Goal: Complete application form

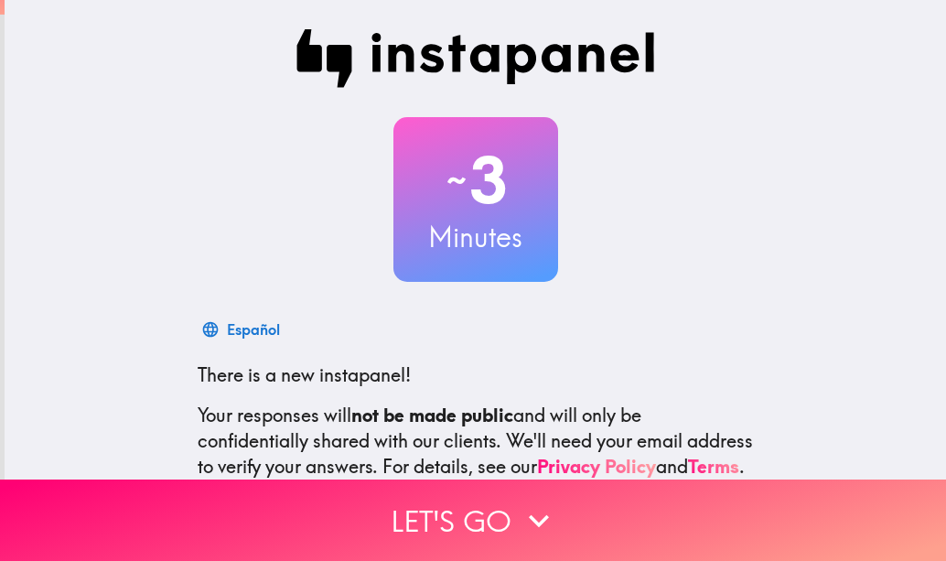
scroll to position [200, 0]
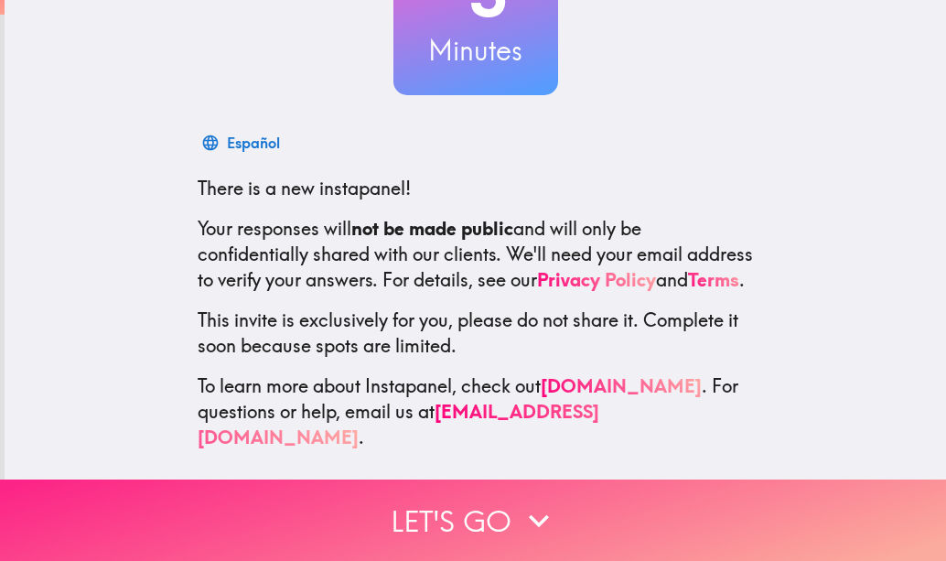
click at [519, 507] on icon "button" at bounding box center [539, 521] width 40 height 40
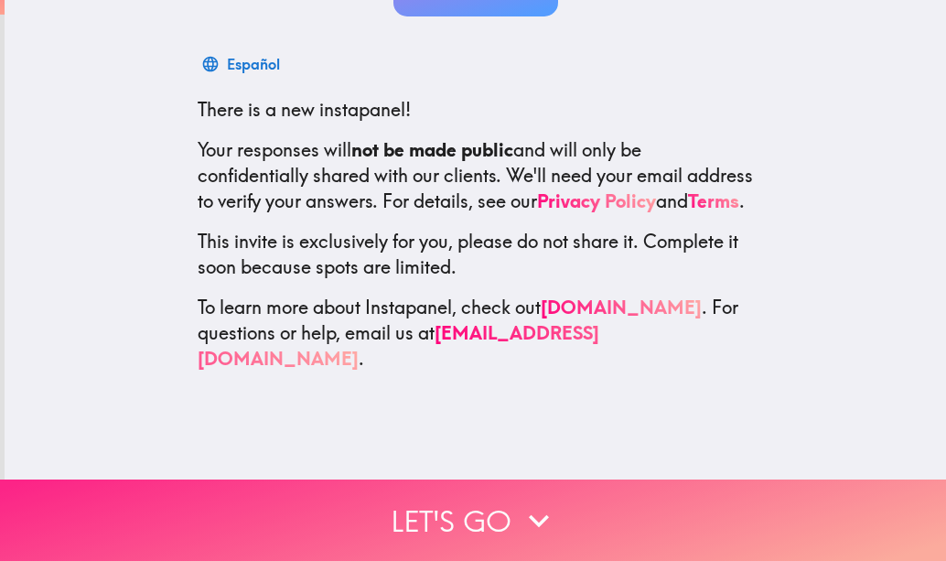
scroll to position [0, 0]
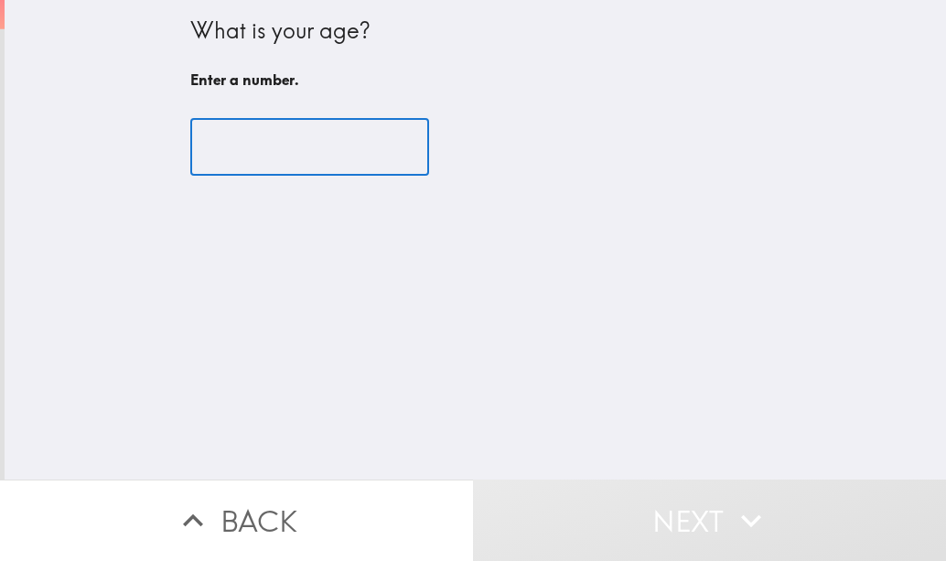
click at [273, 152] on input "number" at bounding box center [309, 147] width 239 height 57
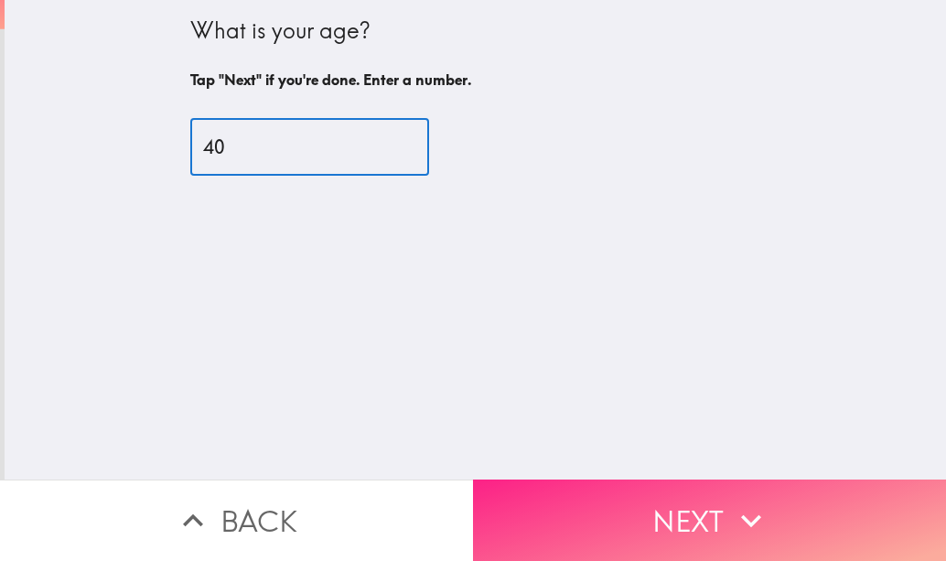
type input "40"
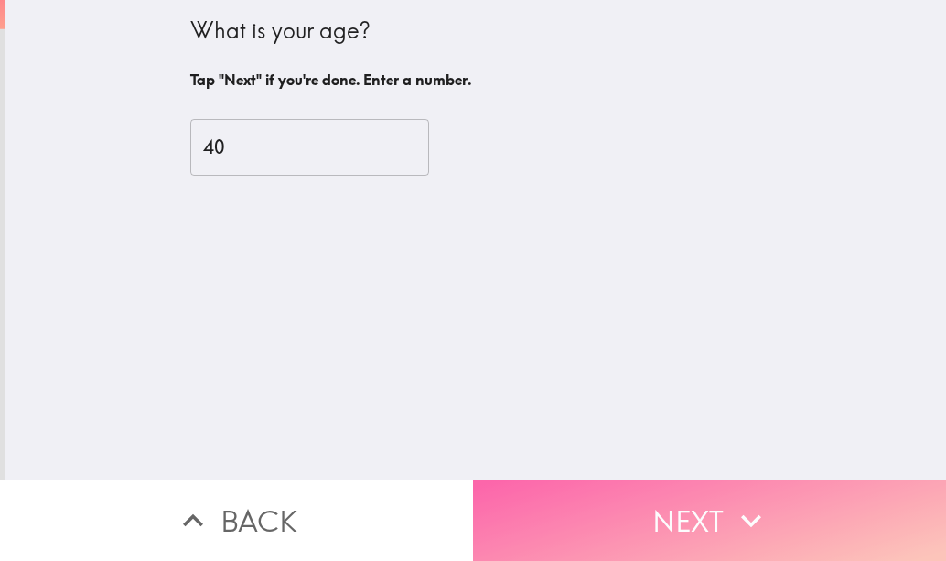
click at [791, 519] on button "Next" at bounding box center [709, 520] width 473 height 81
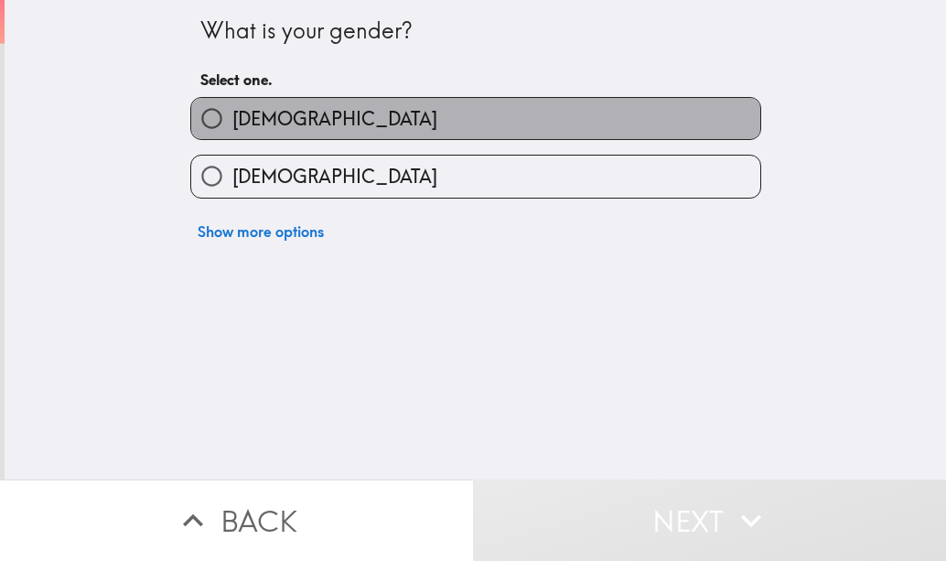
click at [340, 122] on label "[DEMOGRAPHIC_DATA]" at bounding box center [475, 118] width 569 height 41
click at [232, 122] on input "[DEMOGRAPHIC_DATA]" at bounding box center [211, 118] width 41 height 41
radio input "true"
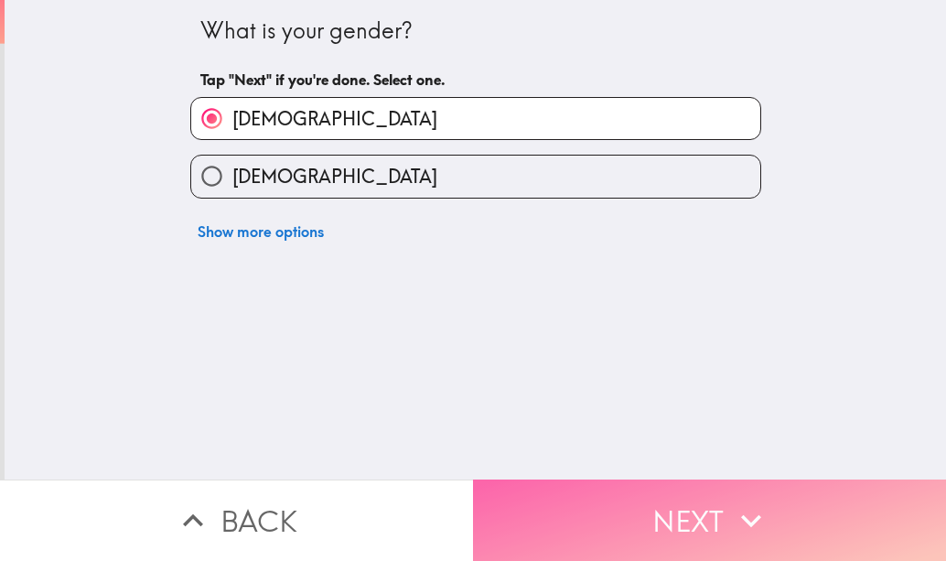
click at [680, 488] on button "Next" at bounding box center [709, 520] width 473 height 81
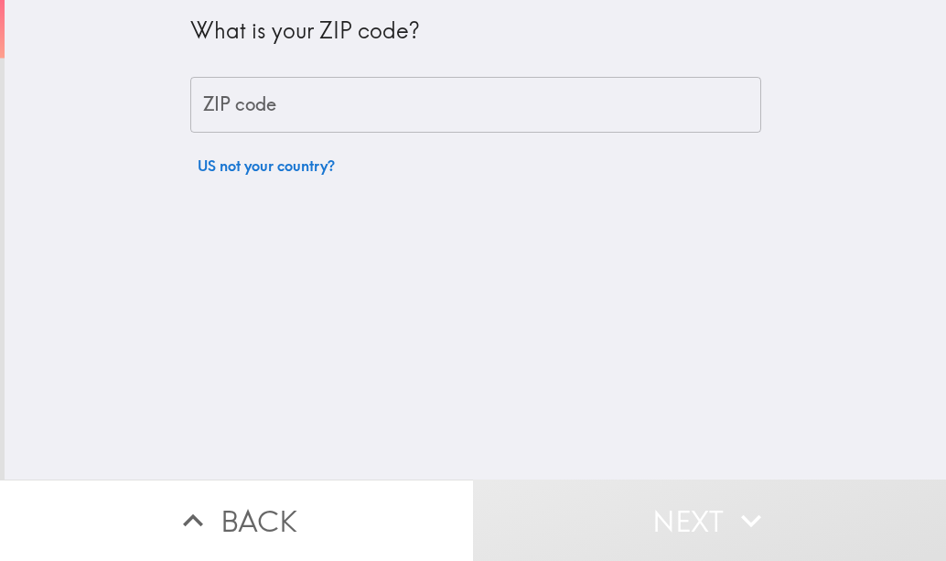
click at [354, 84] on input "ZIP code" at bounding box center [475, 105] width 571 height 57
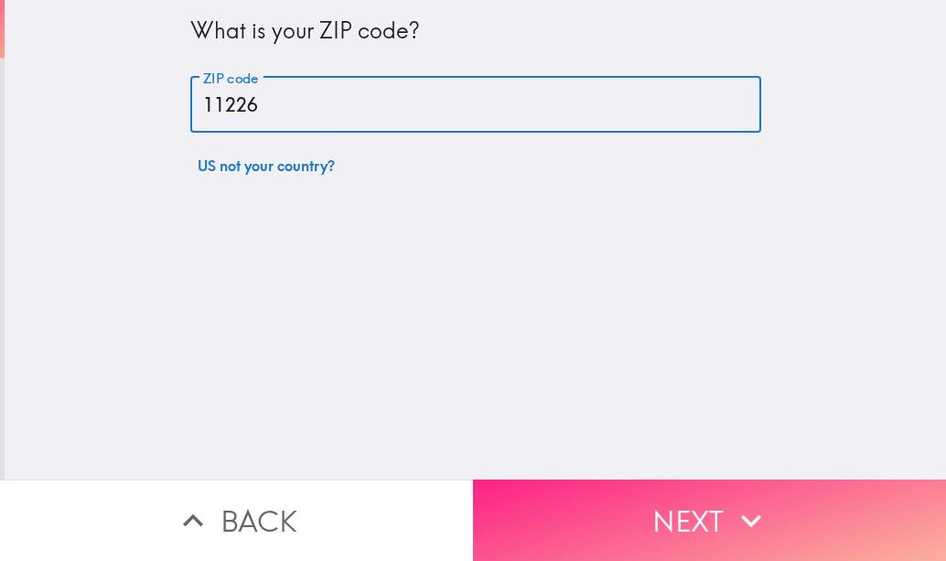
type input "11226"
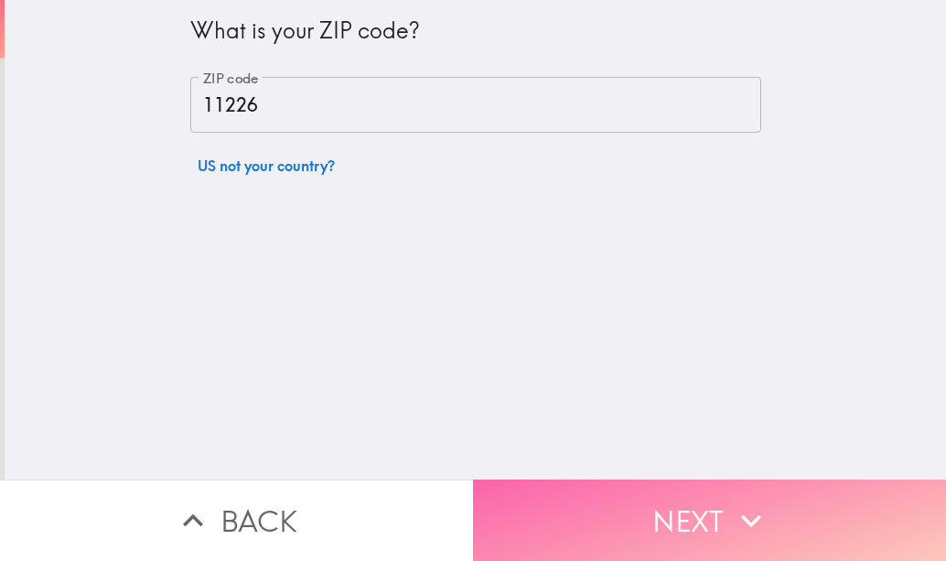
click at [529, 480] on button "Next" at bounding box center [709, 520] width 473 height 81
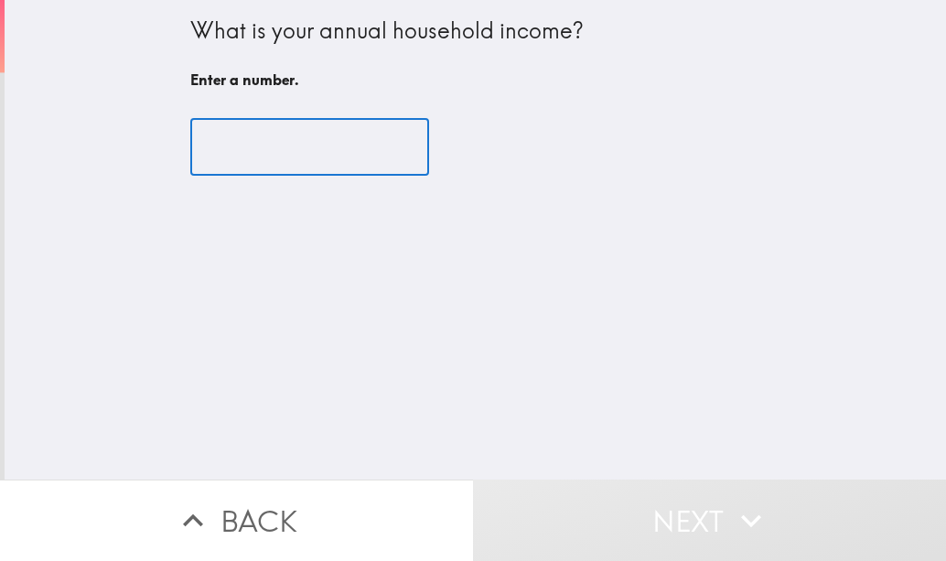
click at [332, 157] on input "number" at bounding box center [309, 147] width 239 height 57
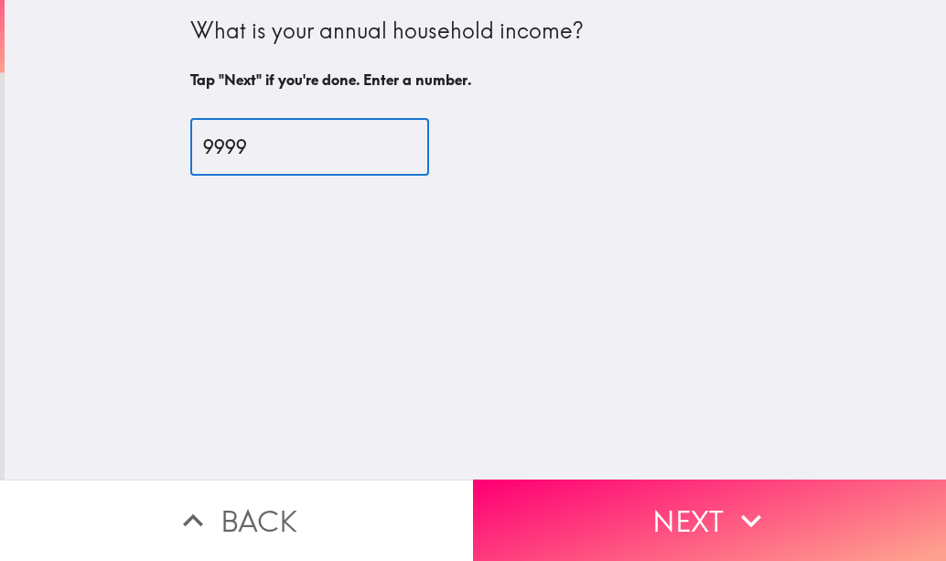
click at [376, 154] on input "9999" at bounding box center [309, 147] width 239 height 57
click at [380, 137] on input "10000" at bounding box center [309, 147] width 239 height 57
click at [275, 146] on input "10000" at bounding box center [309, 147] width 239 height 57
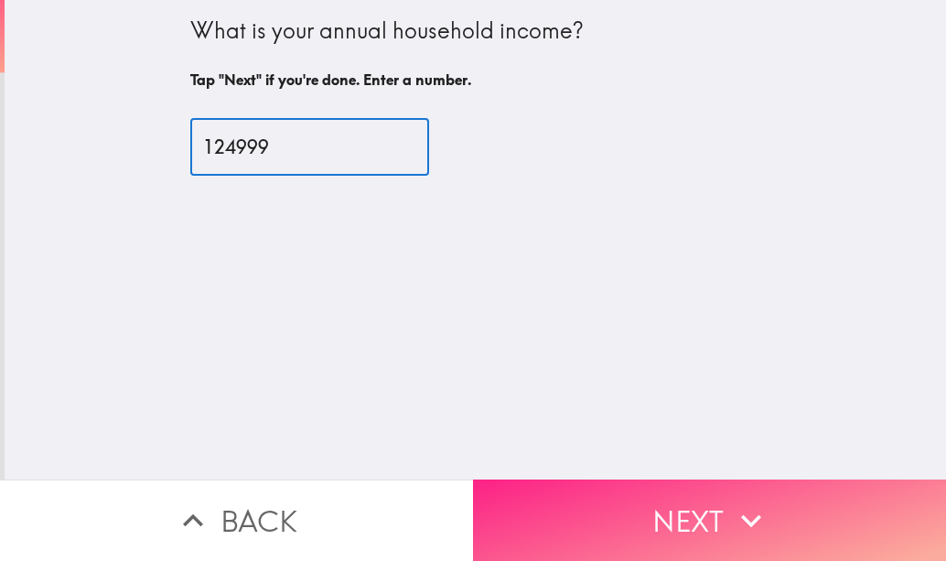
type input "124999"
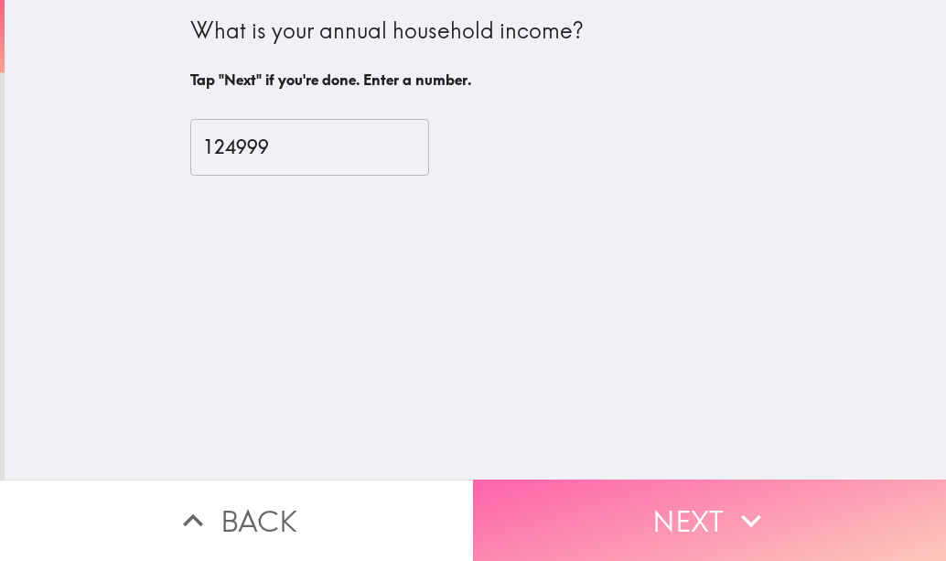
click at [705, 504] on button "Next" at bounding box center [709, 520] width 473 height 81
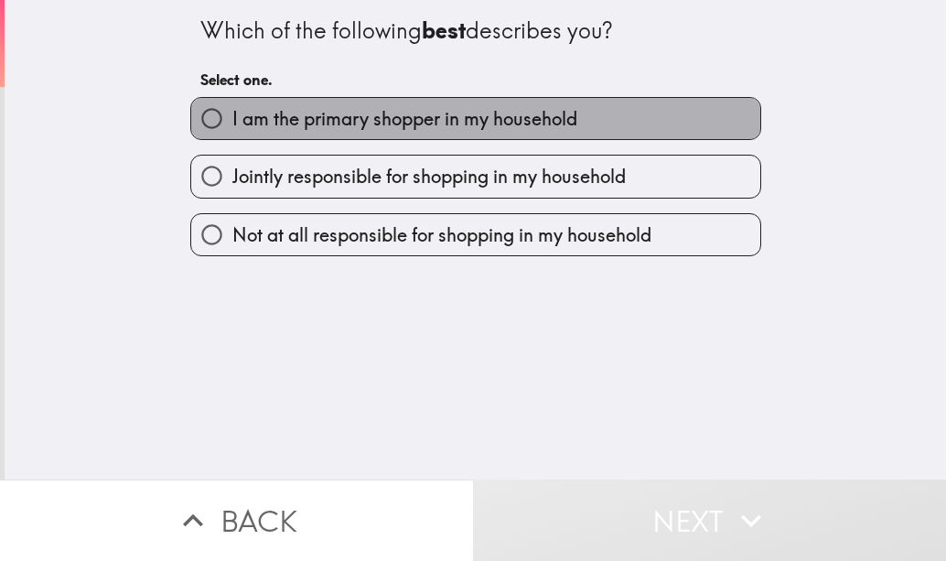
click at [458, 133] on label "I am the primary shopper in my household" at bounding box center [475, 118] width 569 height 41
click at [232, 133] on input "I am the primary shopper in my household" at bounding box center [211, 118] width 41 height 41
radio input "true"
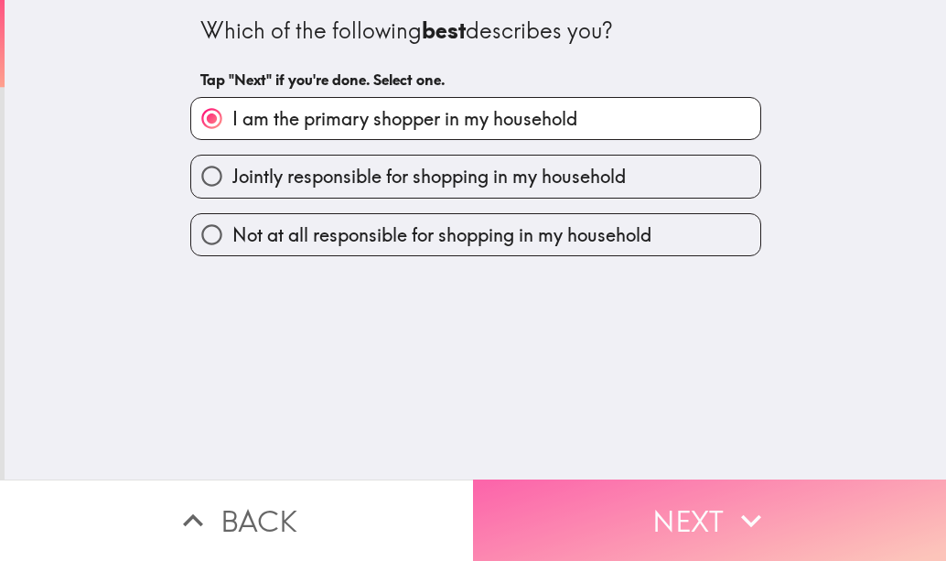
click at [555, 511] on button "Next" at bounding box center [709, 520] width 473 height 81
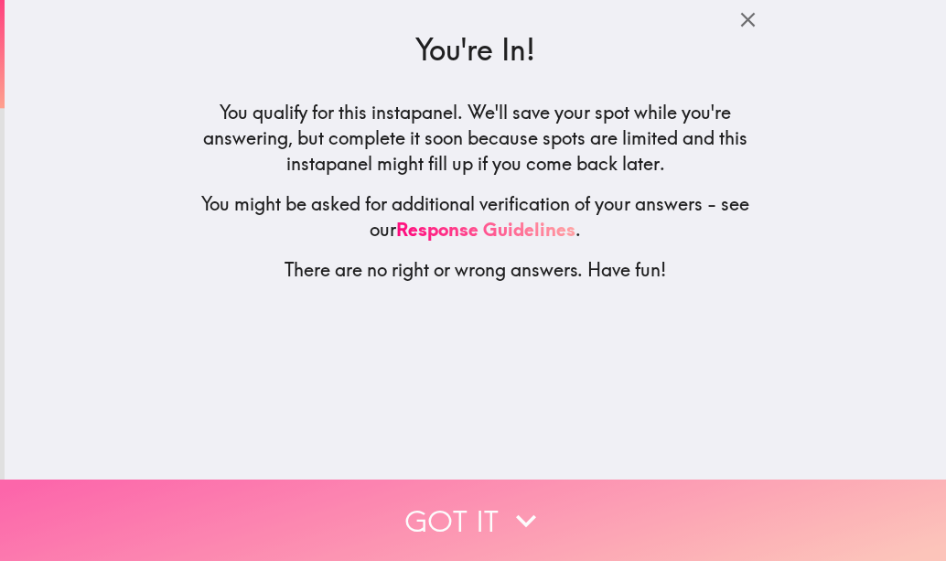
click at [529, 505] on icon "button" at bounding box center [526, 521] width 40 height 40
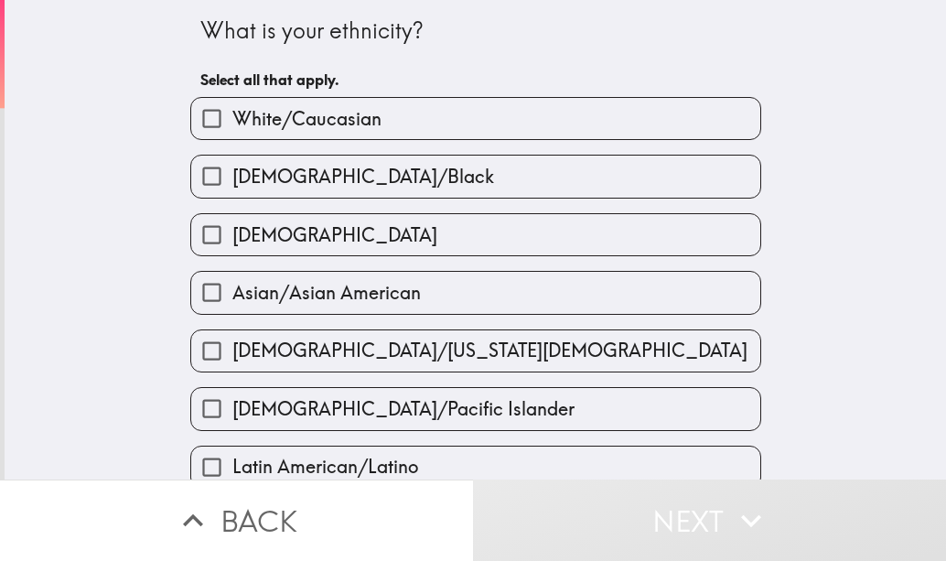
click at [453, 124] on label "White/Caucasian" at bounding box center [475, 118] width 569 height 41
click at [232, 124] on input "White/Caucasian" at bounding box center [211, 118] width 41 height 41
checkbox input "true"
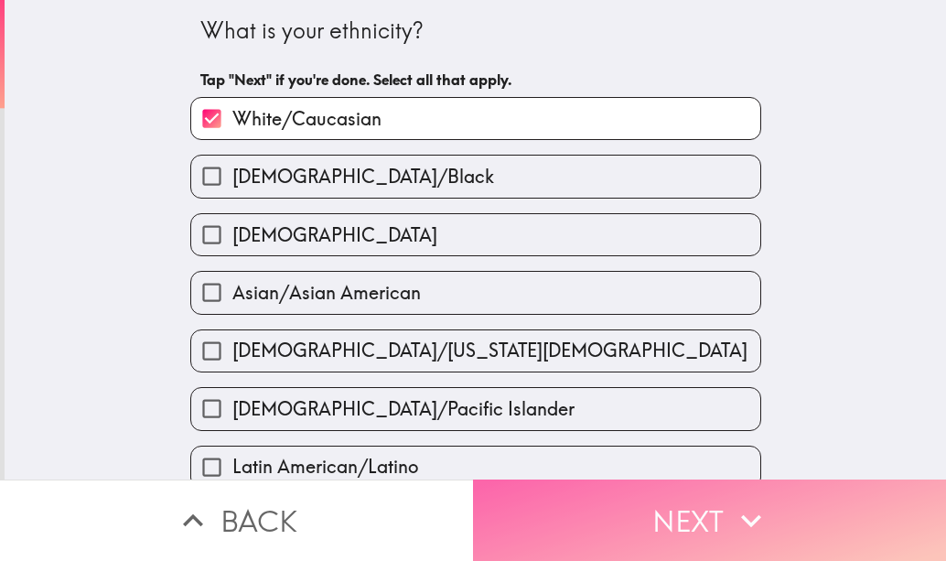
click at [630, 487] on button "Next" at bounding box center [709, 520] width 473 height 81
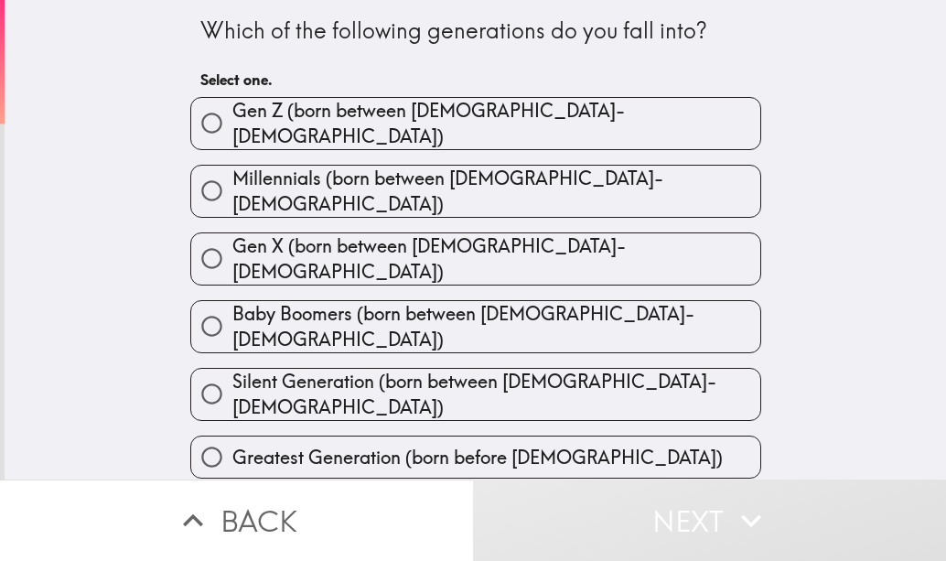
click at [348, 184] on span "Millennials (born between [DEMOGRAPHIC_DATA]-[DEMOGRAPHIC_DATA])" at bounding box center [496, 191] width 528 height 51
click at [232, 184] on input "Millennials (born between [DEMOGRAPHIC_DATA]-[DEMOGRAPHIC_DATA])" at bounding box center [211, 190] width 41 height 41
radio input "true"
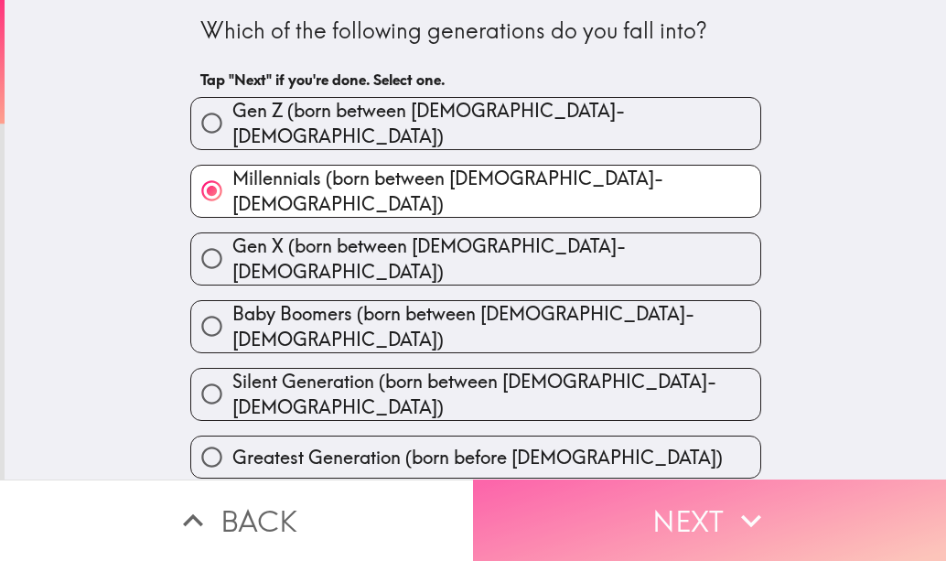
click at [597, 542] on button "Next" at bounding box center [709, 520] width 473 height 81
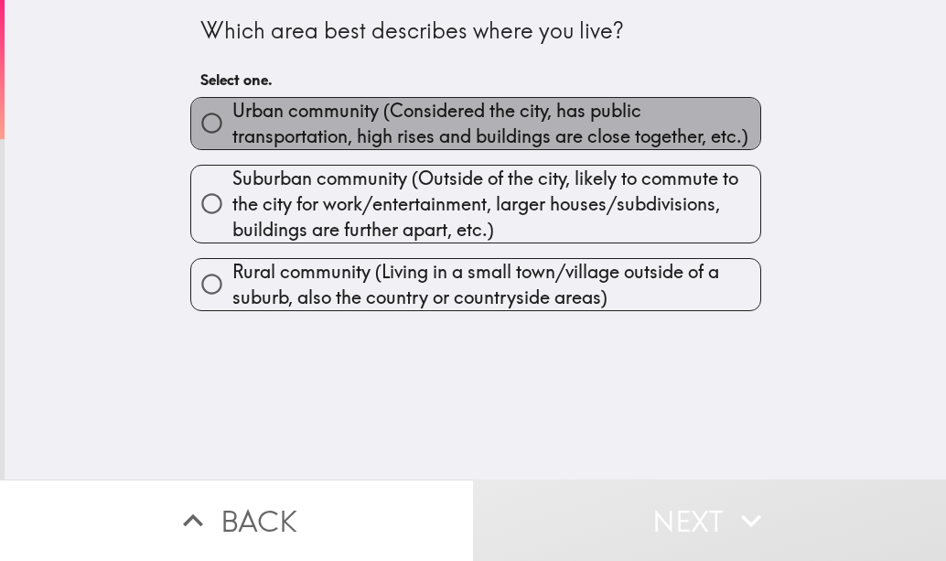
click at [280, 98] on span "Urban community (Considered the city, has public transportation, high rises and…" at bounding box center [496, 123] width 528 height 51
click at [232, 102] on input "Urban community (Considered the city, has public transportation, high rises and…" at bounding box center [211, 122] width 41 height 41
radio input "true"
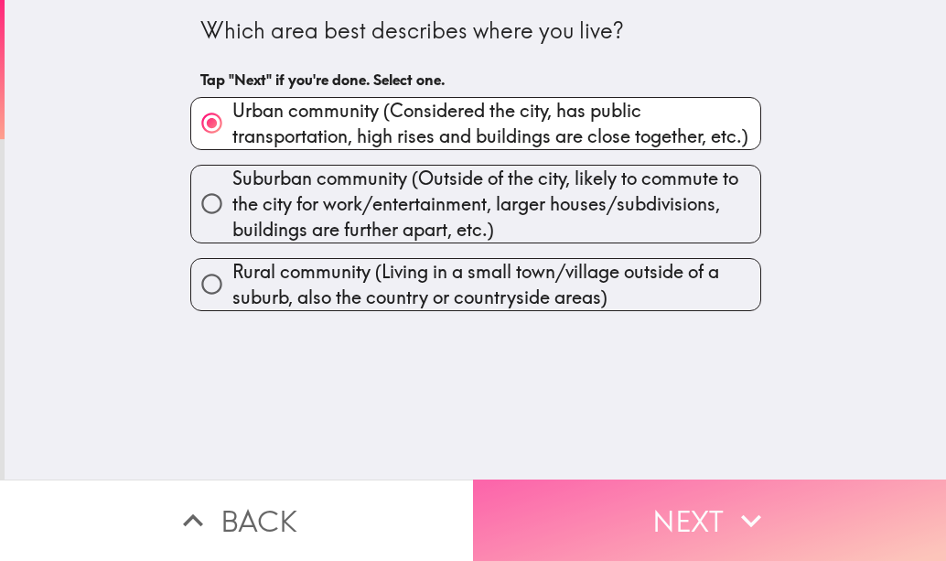
click at [624, 491] on button "Next" at bounding box center [709, 520] width 473 height 81
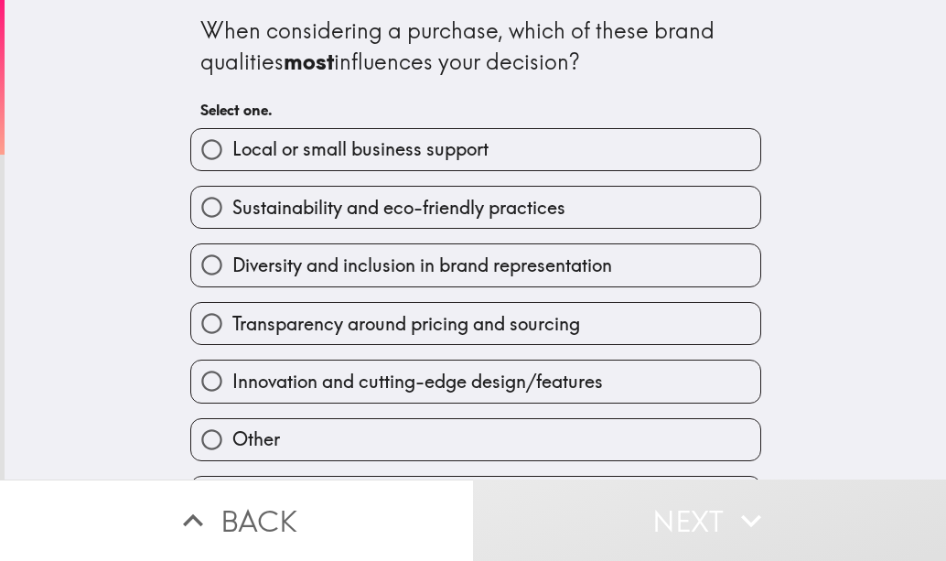
click at [398, 217] on span "Sustainability and eco-friendly practices" at bounding box center [398, 208] width 333 height 26
click at [232, 217] on input "Sustainability and eco-friendly practices" at bounding box center [211, 207] width 41 height 41
radio input "true"
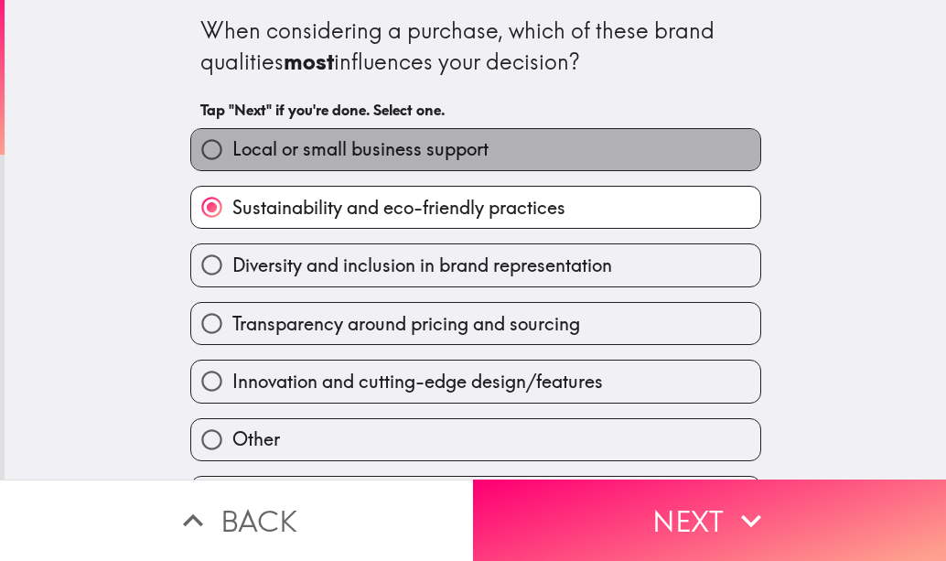
click at [389, 159] on span "Local or small business support" at bounding box center [360, 149] width 256 height 26
click at [232, 159] on input "Local or small business support" at bounding box center [211, 149] width 41 height 41
radio input "true"
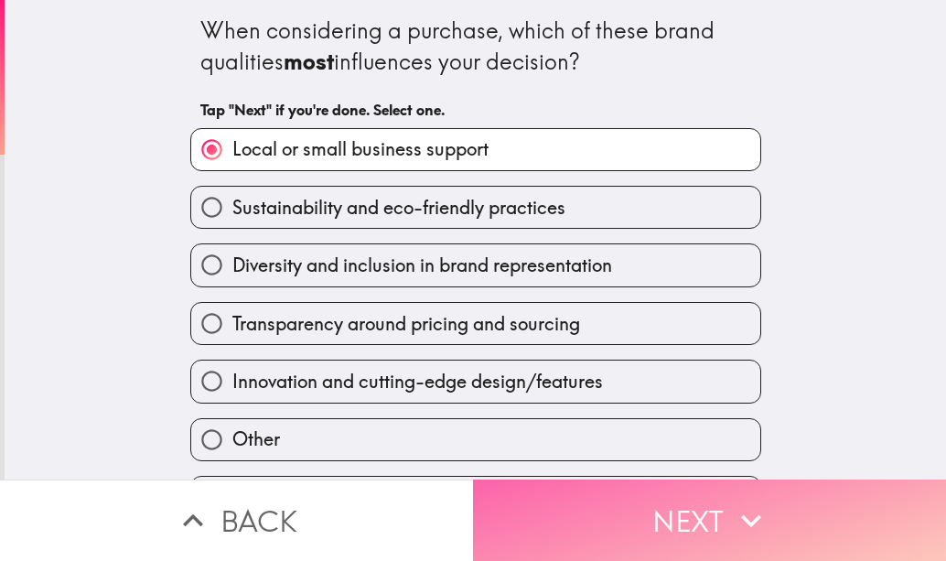
click at [620, 512] on button "Next" at bounding box center [709, 520] width 473 height 81
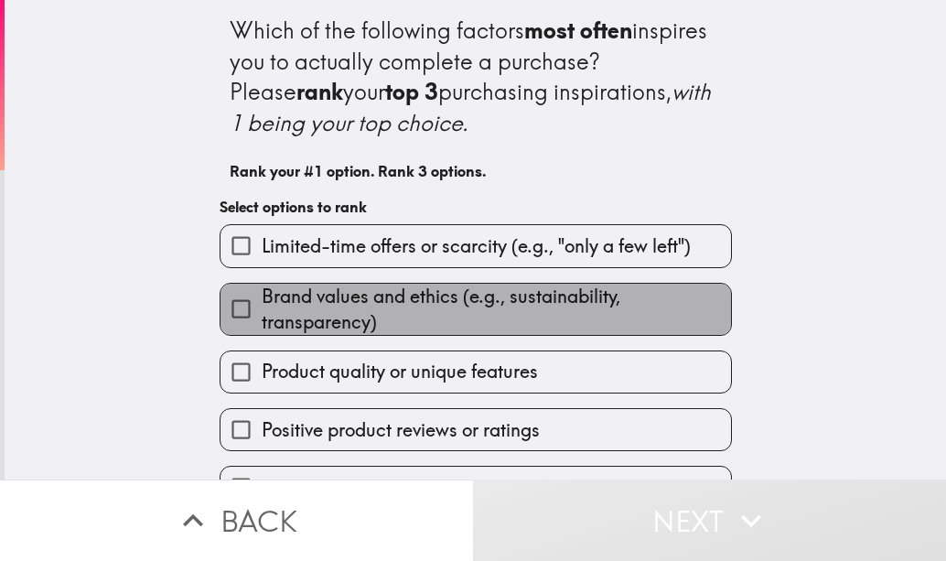
click at [416, 309] on span "Brand values and ethics (e.g., sustainability, transparency)" at bounding box center [496, 309] width 469 height 51
click at [262, 309] on input "Brand values and ethics (e.g., sustainability, transparency)" at bounding box center [241, 308] width 41 height 41
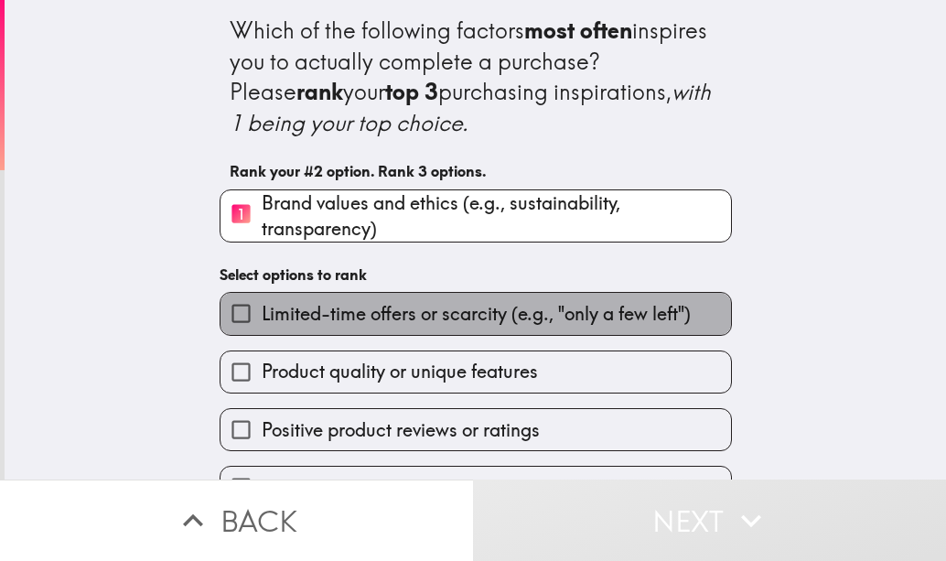
click at [441, 318] on span "Limited-time offers or scarcity (e.g., "only a few left")" at bounding box center [476, 314] width 429 height 26
click at [262, 318] on input "Limited-time offers or scarcity (e.g., "only a few left")" at bounding box center [241, 313] width 41 height 41
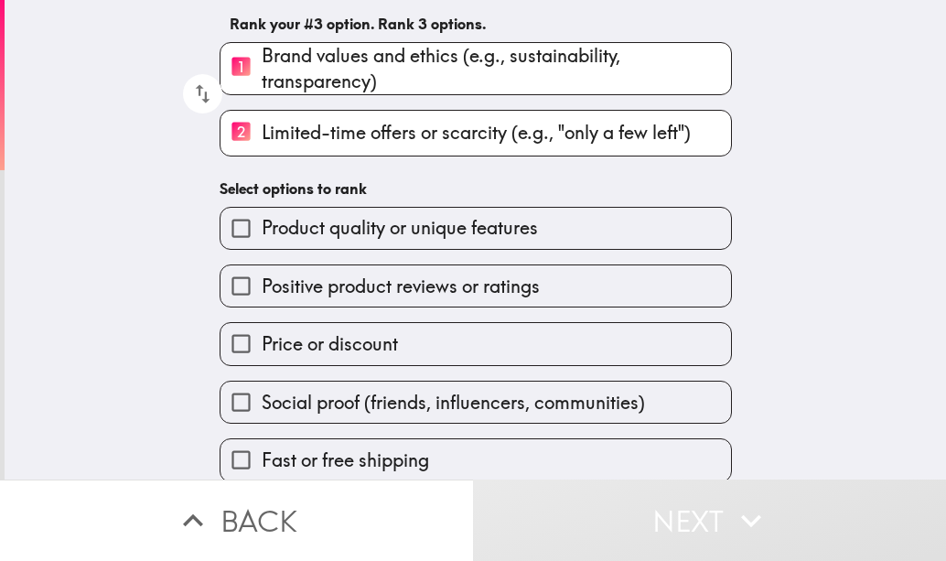
scroll to position [164, 0]
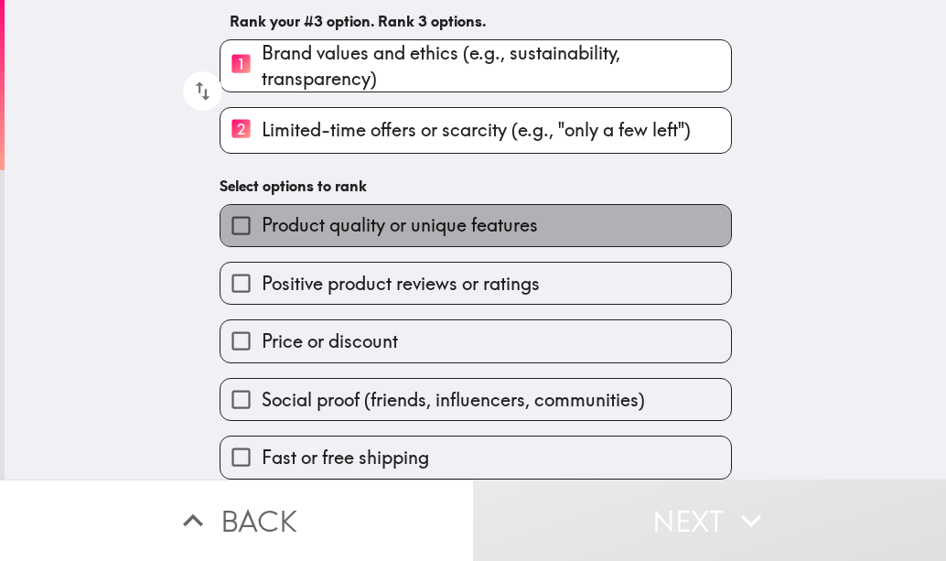
click at [418, 205] on label "Product quality or unique features" at bounding box center [476, 225] width 511 height 41
click at [262, 205] on input "Product quality or unique features" at bounding box center [241, 225] width 41 height 41
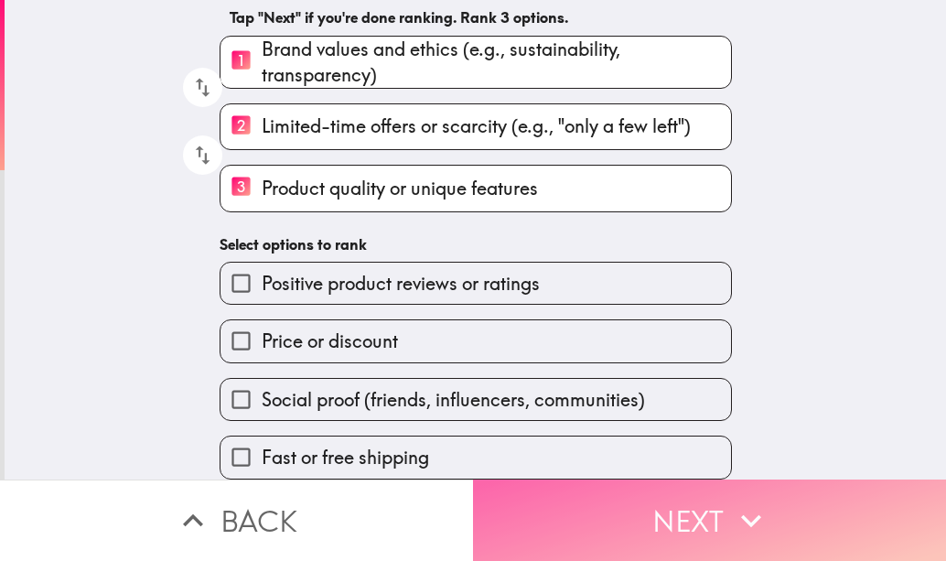
click at [672, 505] on button "Next" at bounding box center [709, 520] width 473 height 81
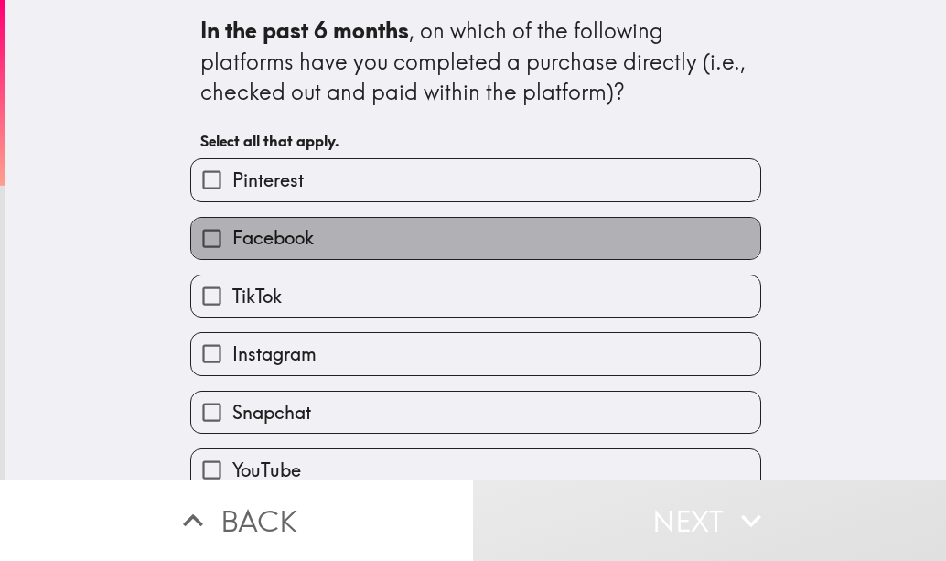
click at [305, 233] on label "Facebook" at bounding box center [475, 238] width 569 height 41
click at [232, 233] on input "Facebook" at bounding box center [211, 238] width 41 height 41
checkbox input "true"
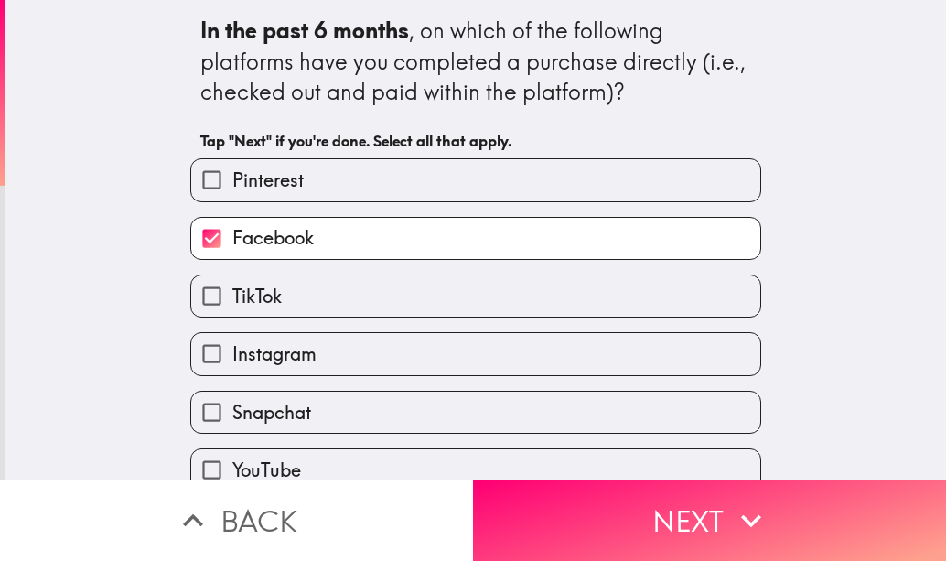
click at [283, 353] on span "Instagram" at bounding box center [274, 354] width 84 height 26
click at [232, 353] on input "Instagram" at bounding box center [211, 353] width 41 height 41
checkbox input "true"
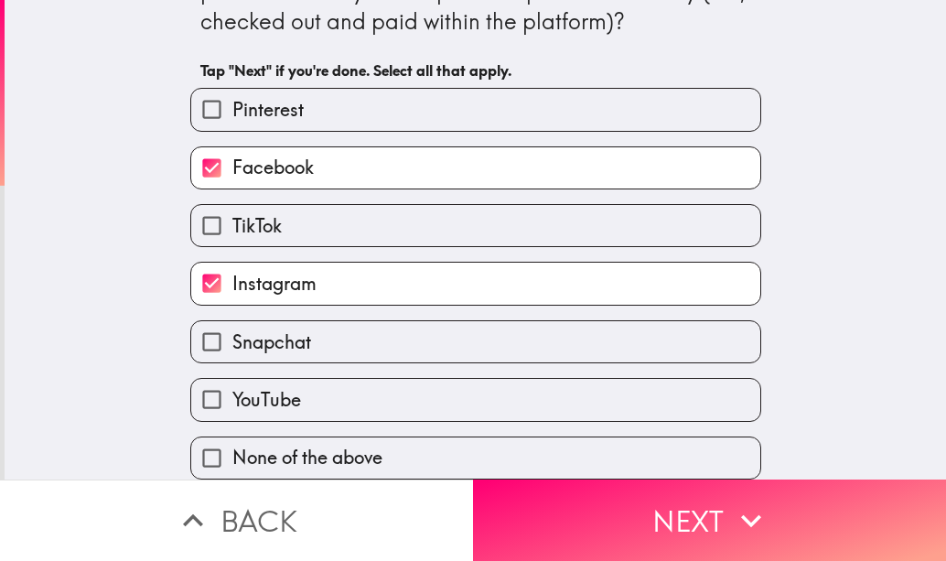
scroll to position [84, 0]
click at [290, 329] on span "Snapchat" at bounding box center [271, 342] width 79 height 26
click at [232, 326] on input "Snapchat" at bounding box center [211, 341] width 41 height 41
checkbox input "true"
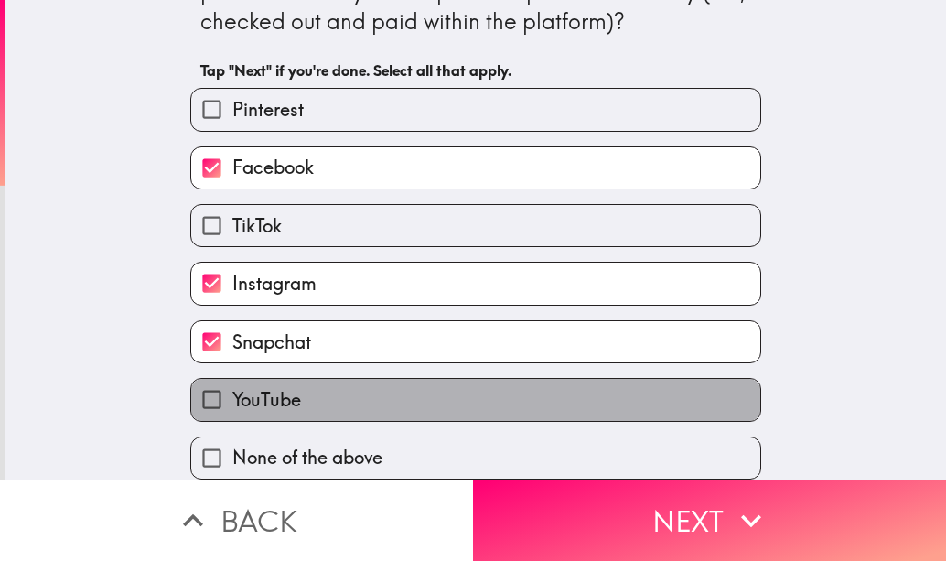
click at [263, 395] on span "YouTube" at bounding box center [266, 400] width 69 height 26
click at [232, 395] on input "YouTube" at bounding box center [211, 399] width 41 height 41
checkbox input "true"
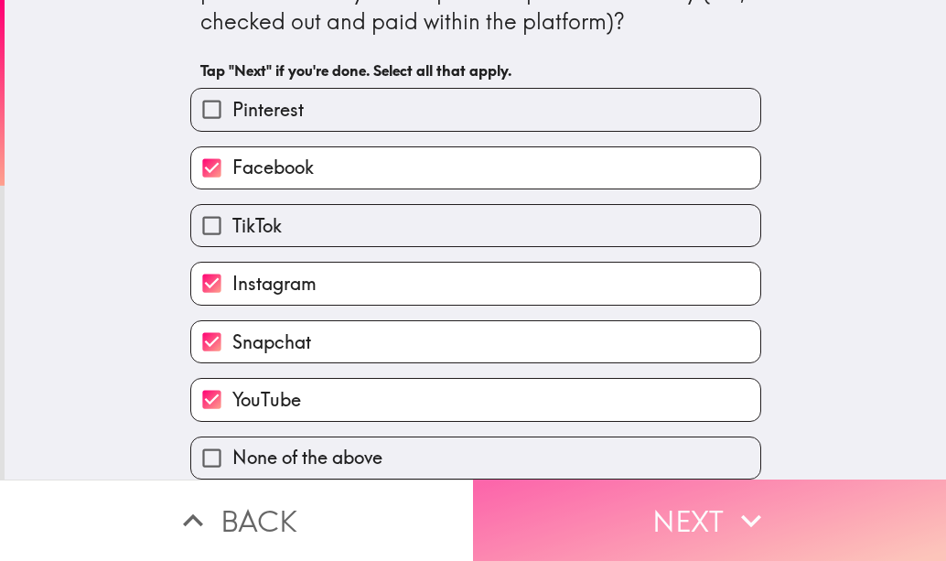
click at [510, 512] on button "Next" at bounding box center [709, 520] width 473 height 81
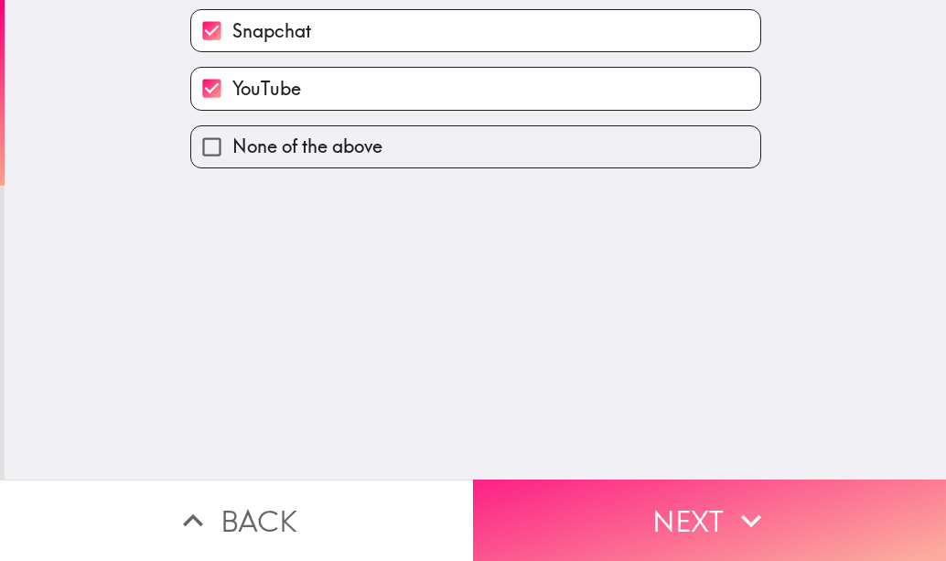
scroll to position [0, 0]
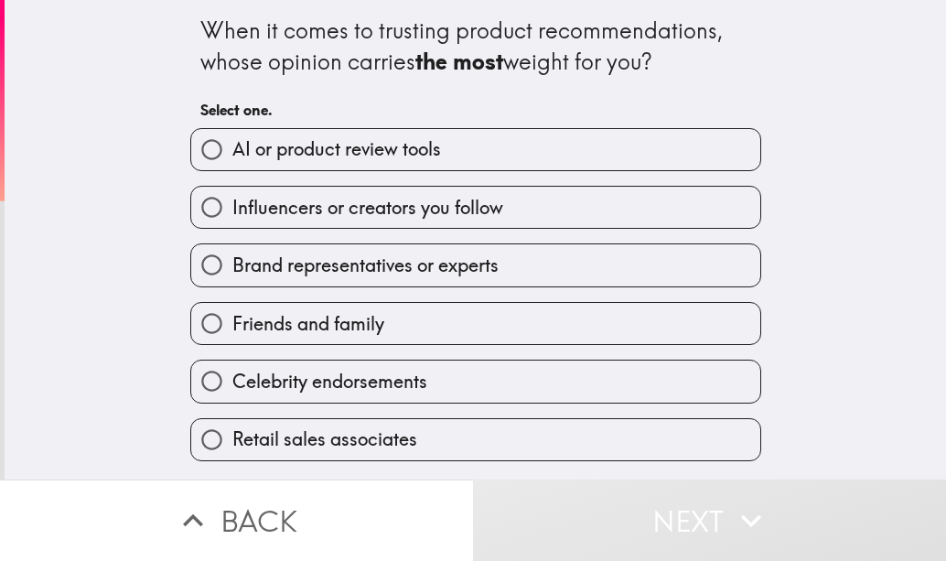
click at [355, 150] on span "AI or product review tools" at bounding box center [336, 149] width 209 height 26
click at [232, 150] on input "AI or product review tools" at bounding box center [211, 149] width 41 height 41
radio input "true"
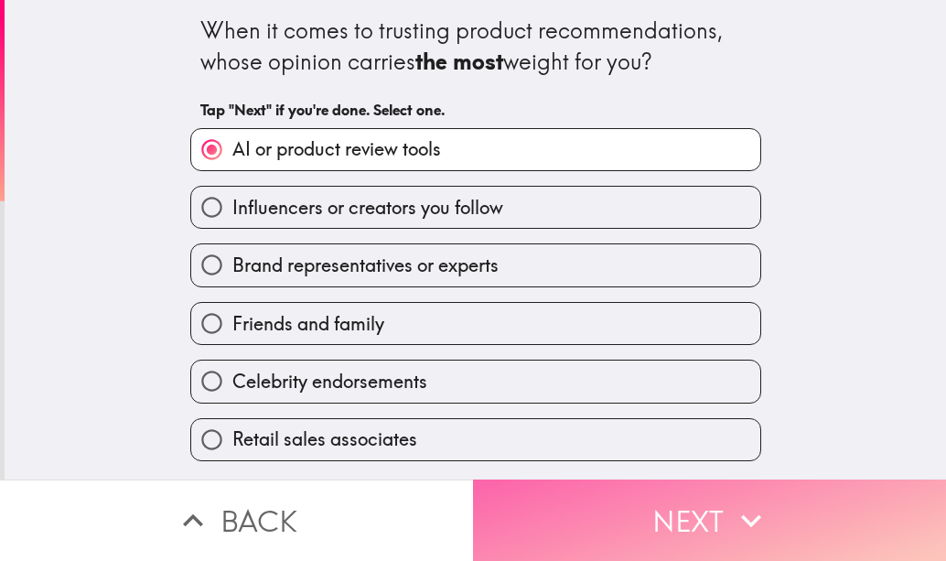
click at [611, 540] on button "Next" at bounding box center [709, 520] width 473 height 81
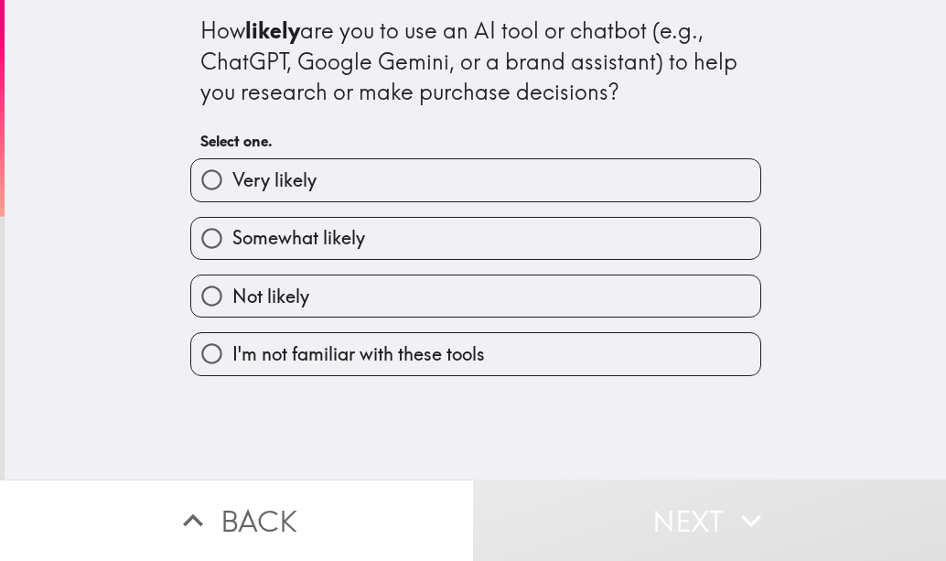
click at [383, 194] on label "Very likely" at bounding box center [475, 179] width 569 height 41
click at [232, 194] on input "Very likely" at bounding box center [211, 179] width 41 height 41
radio input "true"
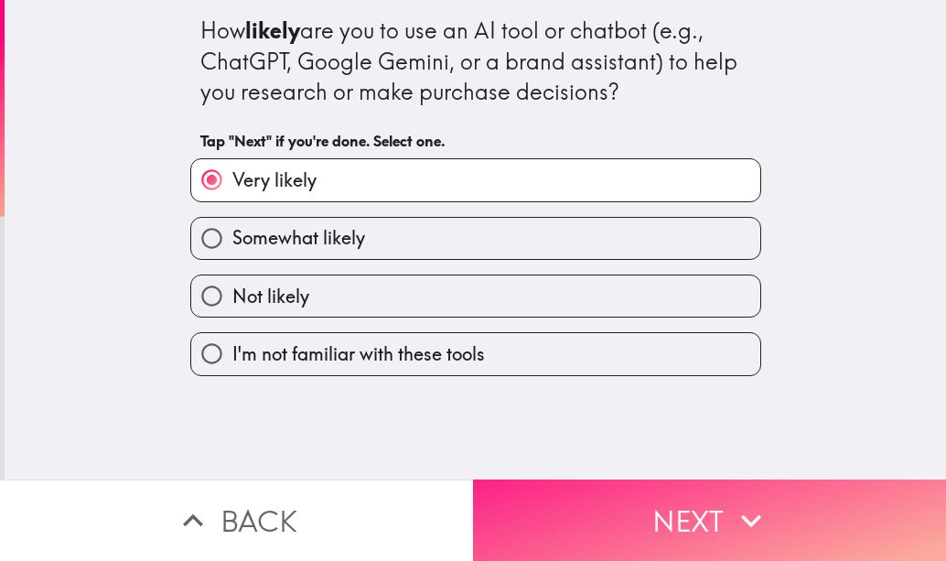
click at [599, 480] on button "Next" at bounding box center [709, 520] width 473 height 81
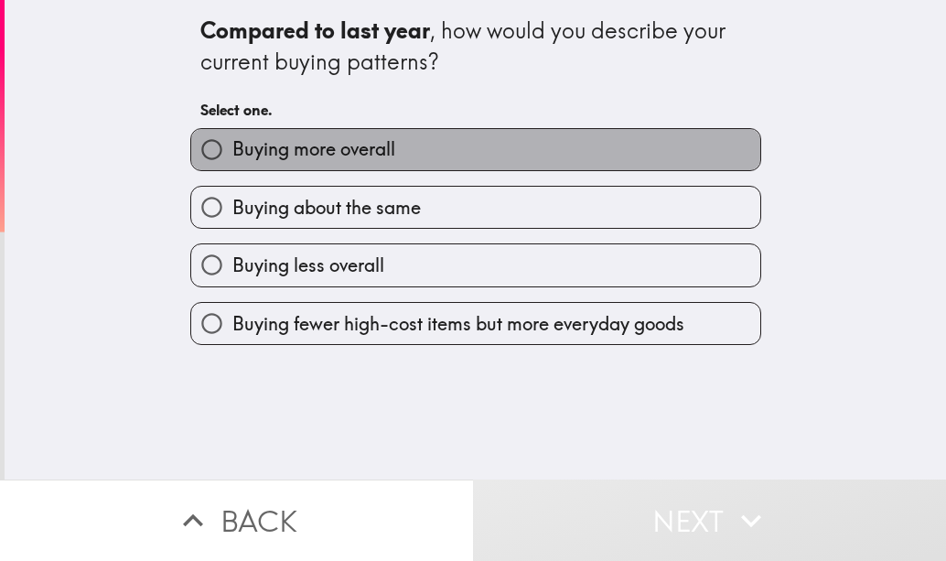
click at [405, 156] on label "Buying more overall" at bounding box center [475, 149] width 569 height 41
click at [232, 156] on input "Buying more overall" at bounding box center [211, 149] width 41 height 41
radio input "true"
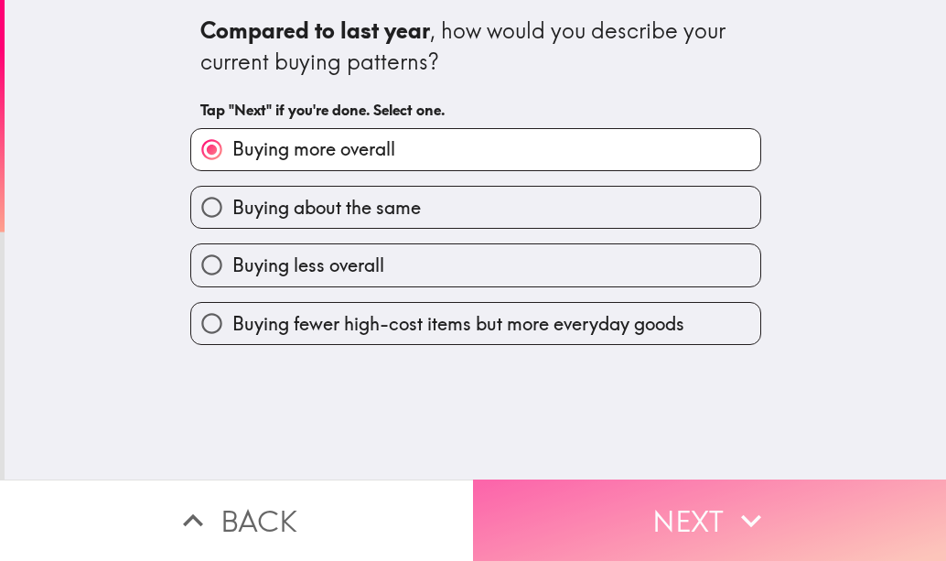
click at [588, 496] on button "Next" at bounding box center [709, 520] width 473 height 81
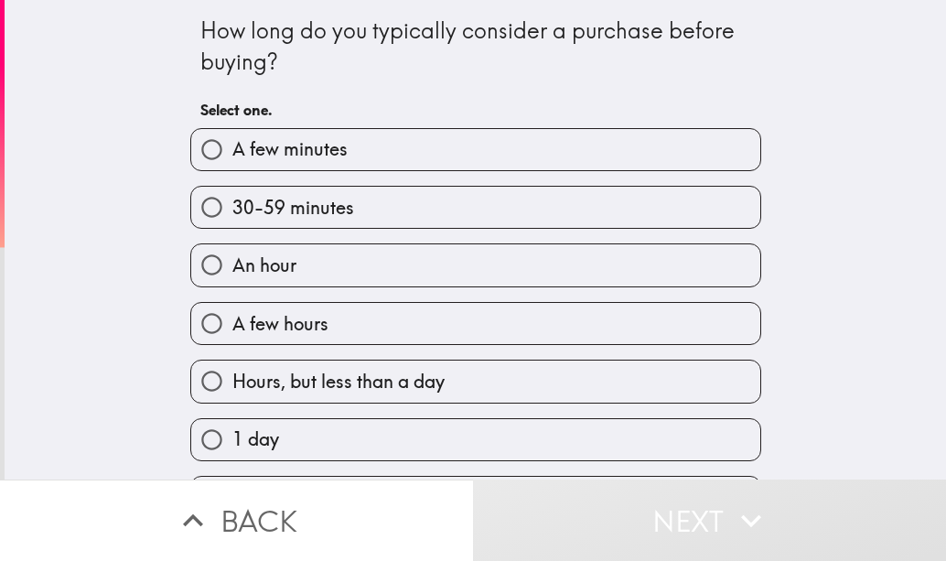
click at [333, 386] on span "Hours, but less than a day" at bounding box center [338, 382] width 212 height 26
click at [232, 386] on input "Hours, but less than a day" at bounding box center [211, 381] width 41 height 41
radio input "true"
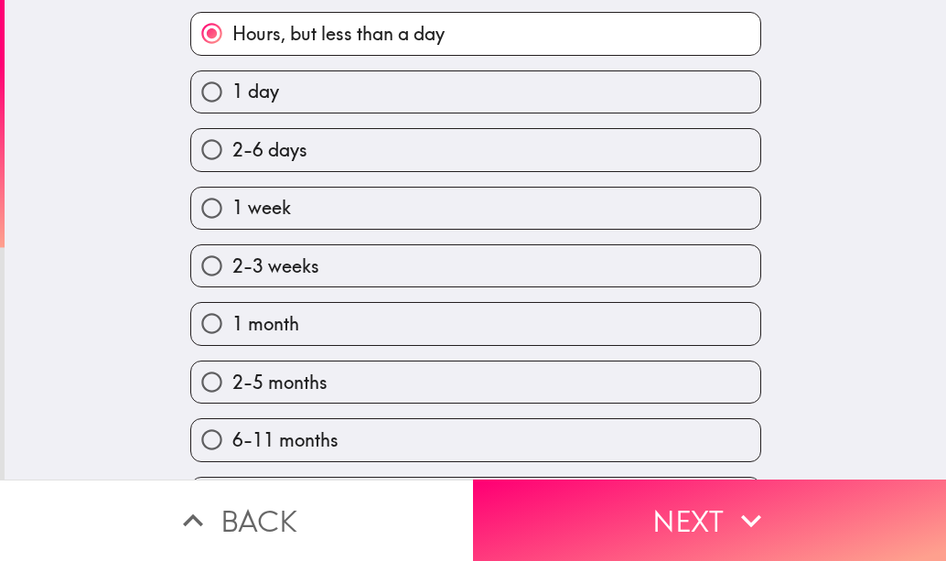
scroll to position [349, 0]
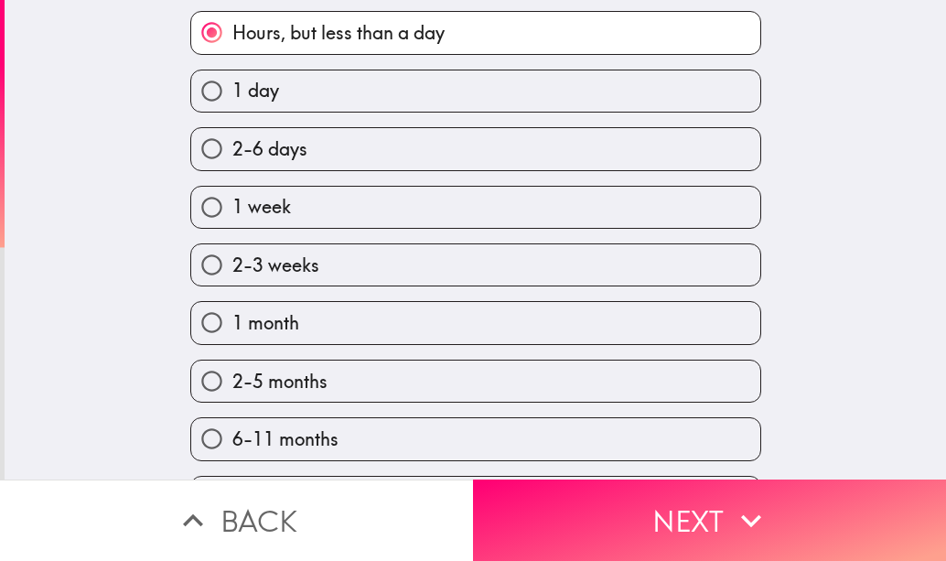
click at [291, 151] on span "2-6 days" at bounding box center [269, 149] width 75 height 26
click at [232, 151] on input "2-6 days" at bounding box center [211, 148] width 41 height 41
radio input "true"
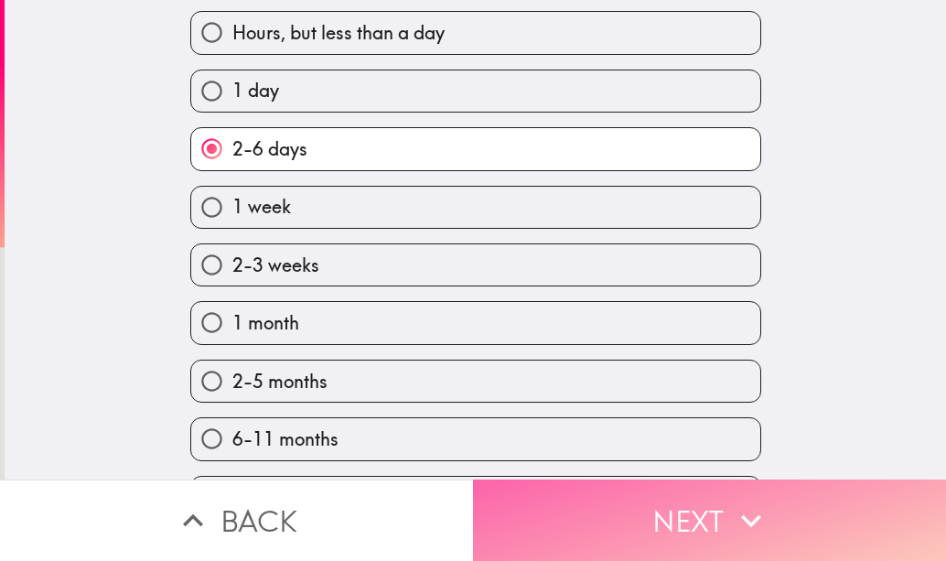
click at [620, 493] on button "Next" at bounding box center [709, 520] width 473 height 81
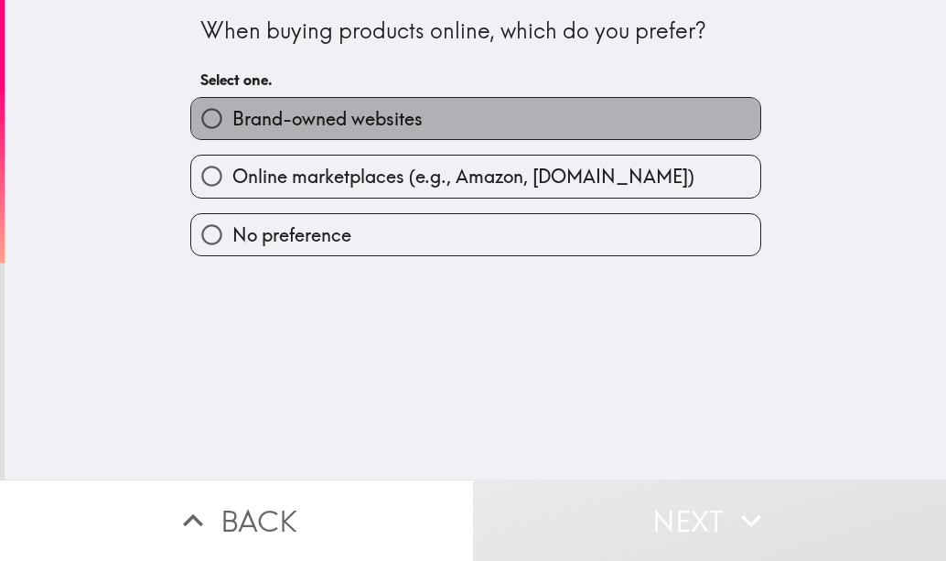
click at [439, 118] on label "Brand-owned websites" at bounding box center [475, 118] width 569 height 41
click at [232, 118] on input "Brand-owned websites" at bounding box center [211, 118] width 41 height 41
radio input "true"
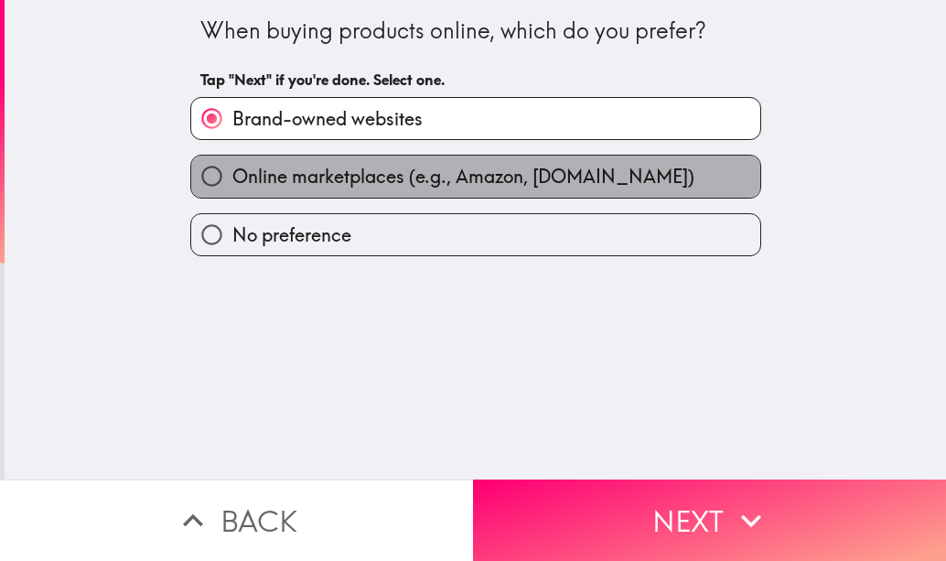
click at [426, 189] on span "Online marketplaces (e.g., Amazon, [DOMAIN_NAME])" at bounding box center [463, 177] width 462 height 26
click at [232, 189] on input "Online marketplaces (e.g., Amazon, [DOMAIN_NAME])" at bounding box center [211, 176] width 41 height 41
radio input "true"
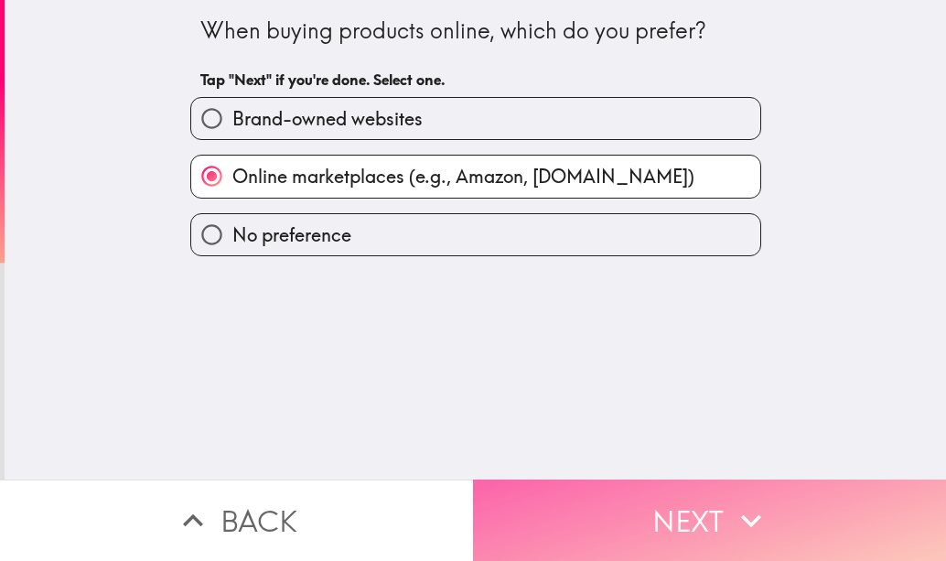
click at [634, 480] on button "Next" at bounding box center [709, 520] width 473 height 81
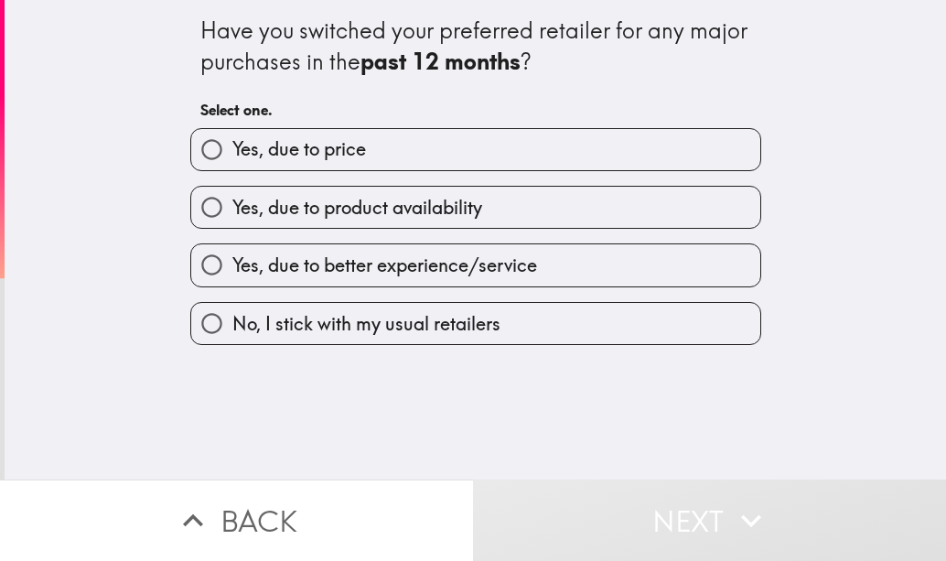
click at [405, 172] on div "Yes, due to product availability" at bounding box center [469, 200] width 586 height 58
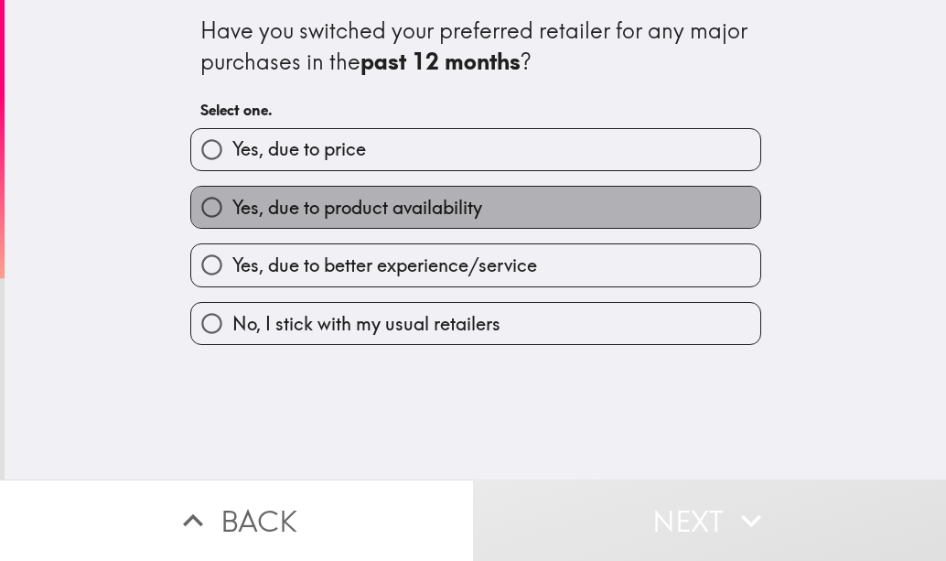
click at [423, 228] on label "Yes, due to product availability" at bounding box center [475, 207] width 569 height 41
click at [232, 228] on input "Yes, due to product availability" at bounding box center [211, 207] width 41 height 41
radio input "true"
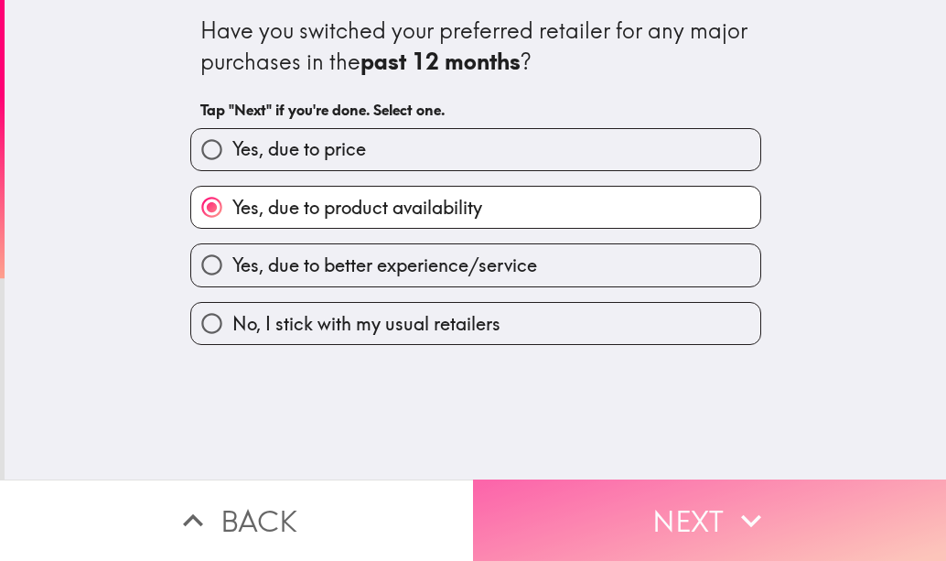
click at [548, 491] on button "Next" at bounding box center [709, 520] width 473 height 81
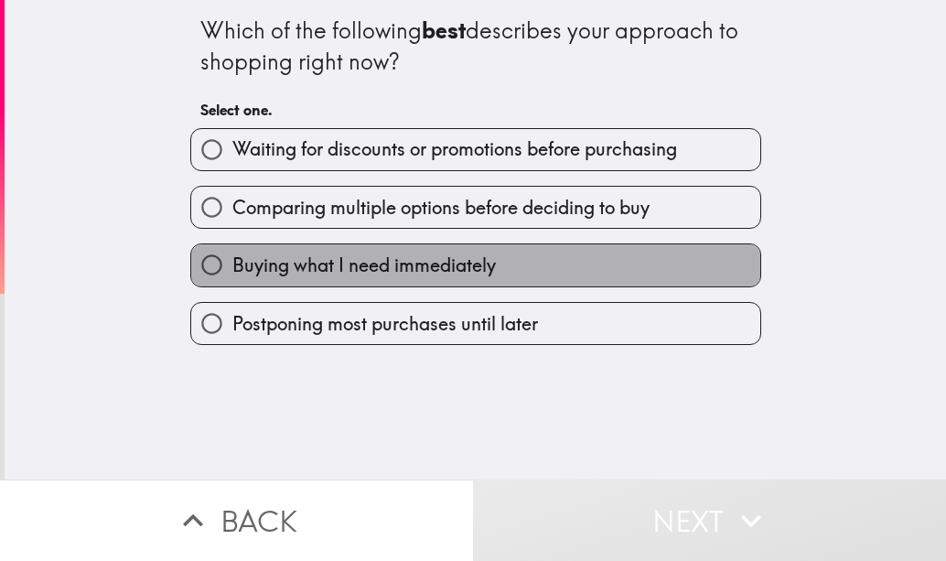
click at [383, 270] on span "Buying what I need immediately" at bounding box center [364, 266] width 264 height 26
click at [232, 270] on input "Buying what I need immediately" at bounding box center [211, 264] width 41 height 41
radio input "true"
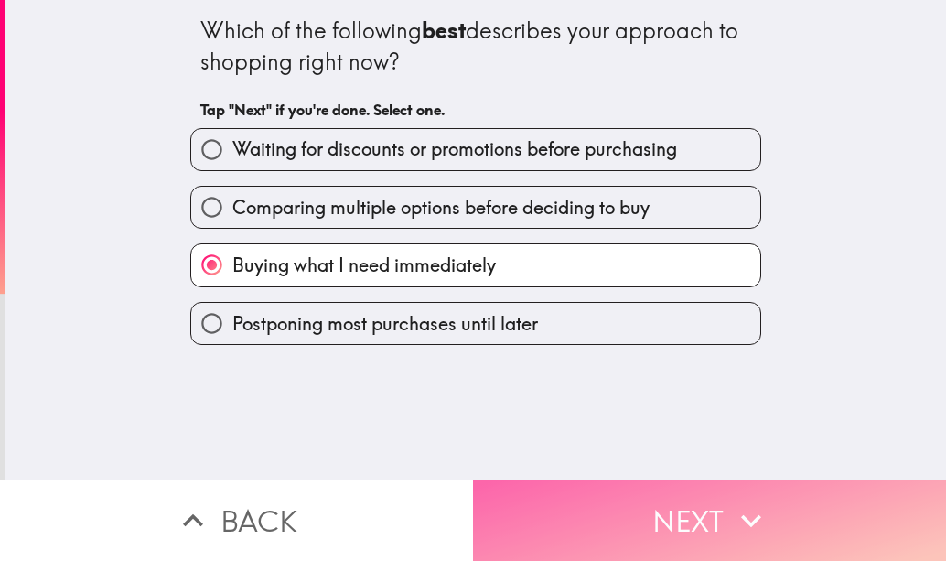
click at [597, 510] on button "Next" at bounding box center [709, 520] width 473 height 81
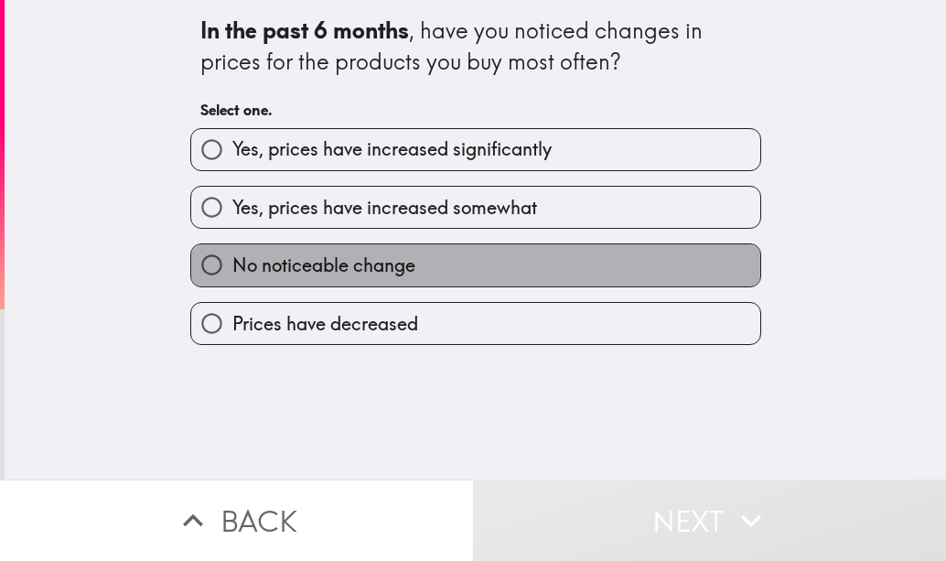
click at [482, 271] on label "No noticeable change" at bounding box center [475, 264] width 569 height 41
click at [232, 271] on input "No noticeable change" at bounding box center [211, 264] width 41 height 41
radio input "true"
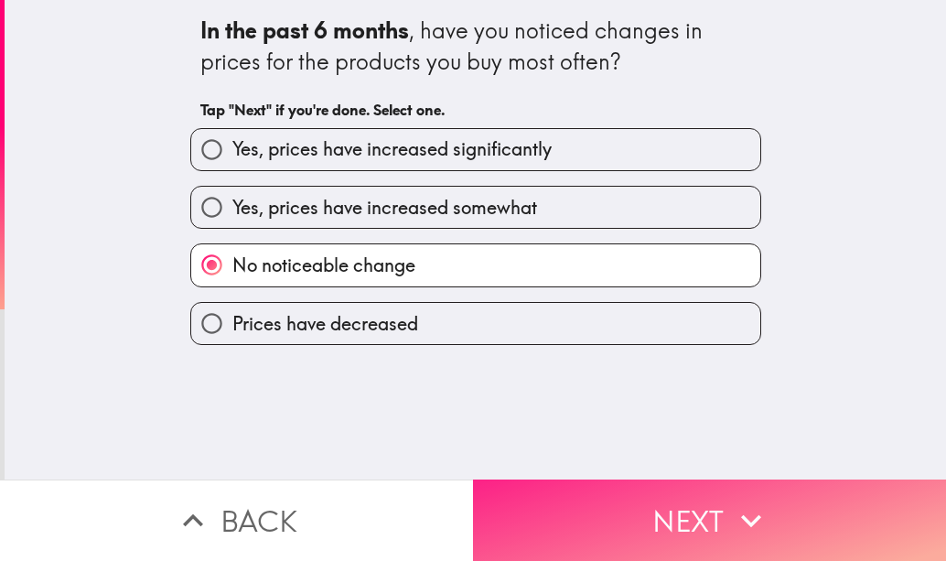
click at [642, 484] on button "Next" at bounding box center [709, 520] width 473 height 81
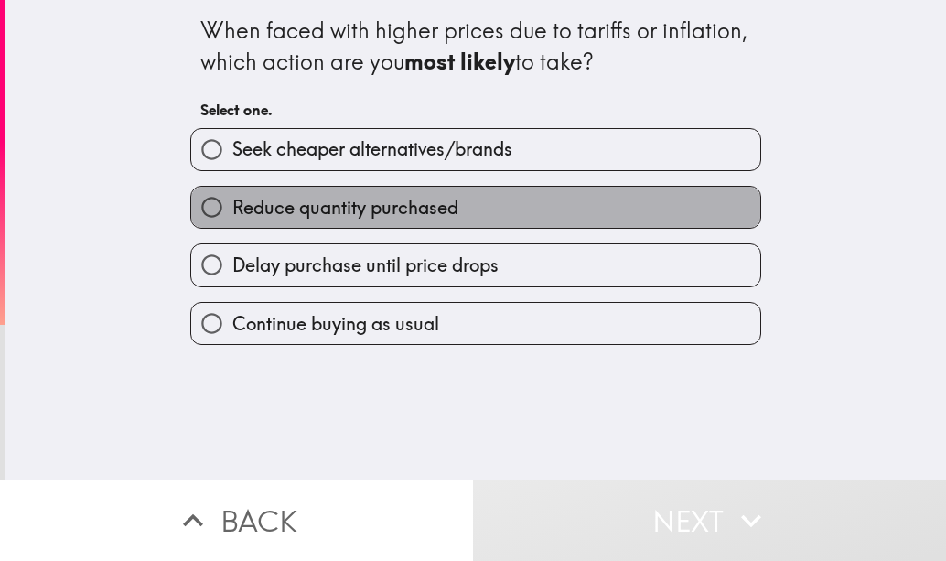
click at [415, 205] on span "Reduce quantity purchased" at bounding box center [345, 208] width 226 height 26
click at [232, 205] on input "Reduce quantity purchased" at bounding box center [211, 207] width 41 height 41
radio input "true"
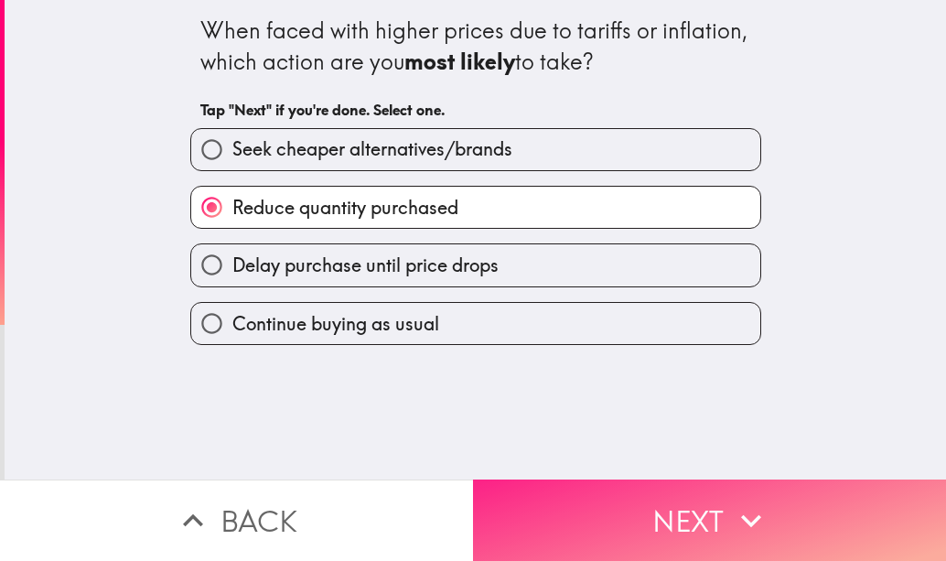
click at [581, 505] on button "Next" at bounding box center [709, 520] width 473 height 81
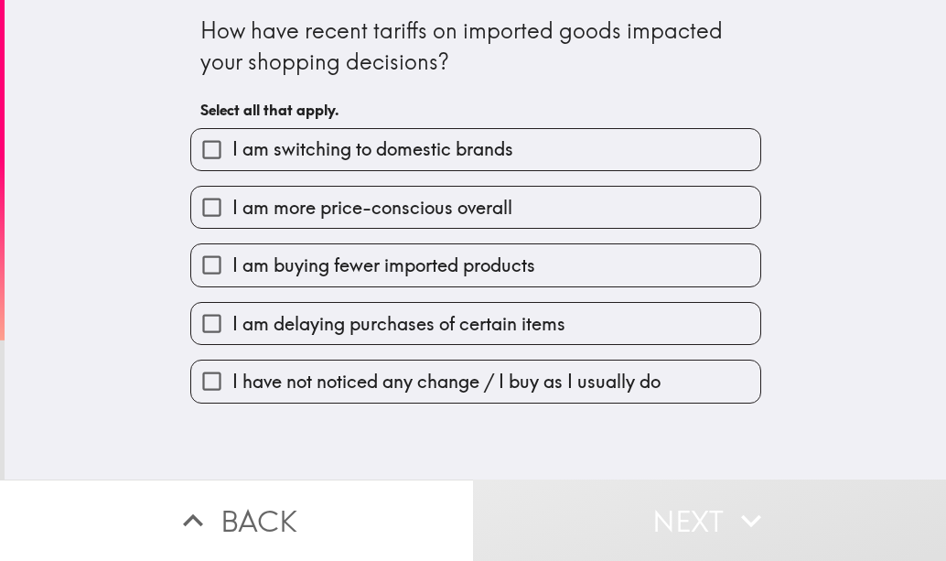
click at [476, 330] on span "I am delaying purchases of certain items" at bounding box center [398, 324] width 333 height 26
click at [232, 330] on input "I am delaying purchases of certain items" at bounding box center [211, 323] width 41 height 41
checkbox input "true"
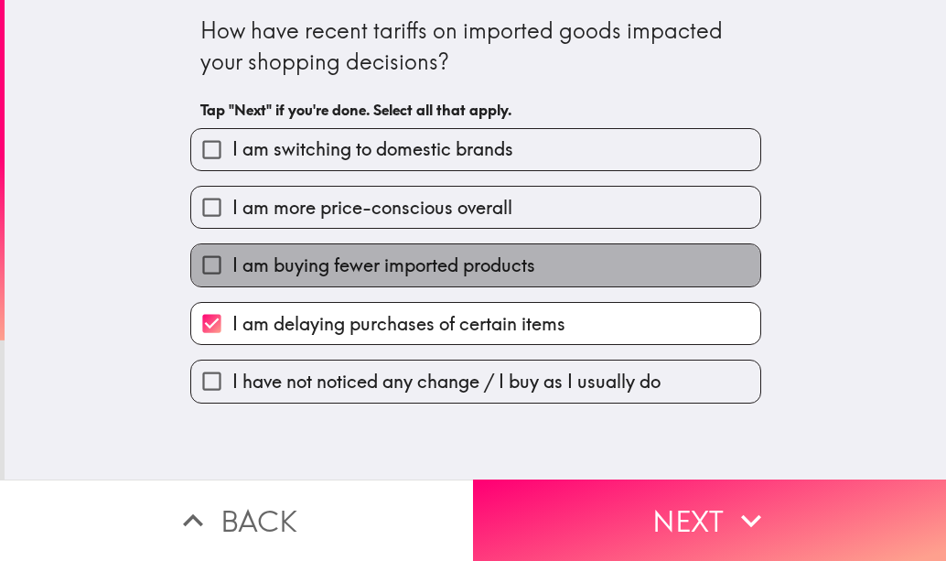
click at [475, 260] on span "I am buying fewer imported products" at bounding box center [383, 266] width 303 height 26
click at [232, 260] on input "I am buying fewer imported products" at bounding box center [211, 264] width 41 height 41
checkbox input "true"
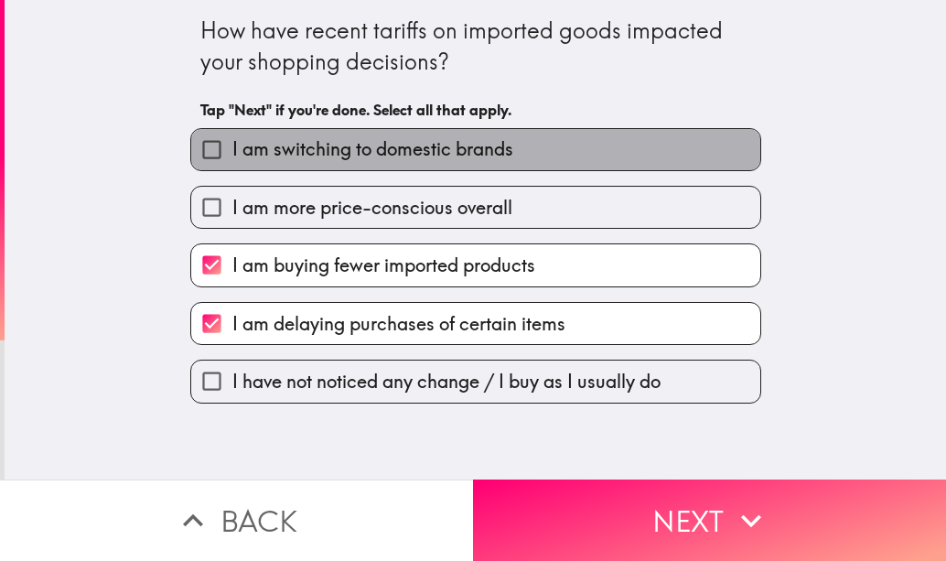
click at [480, 166] on label "I am switching to domestic brands" at bounding box center [475, 149] width 569 height 41
click at [232, 166] on input "I am switching to domestic brands" at bounding box center [211, 149] width 41 height 41
checkbox input "true"
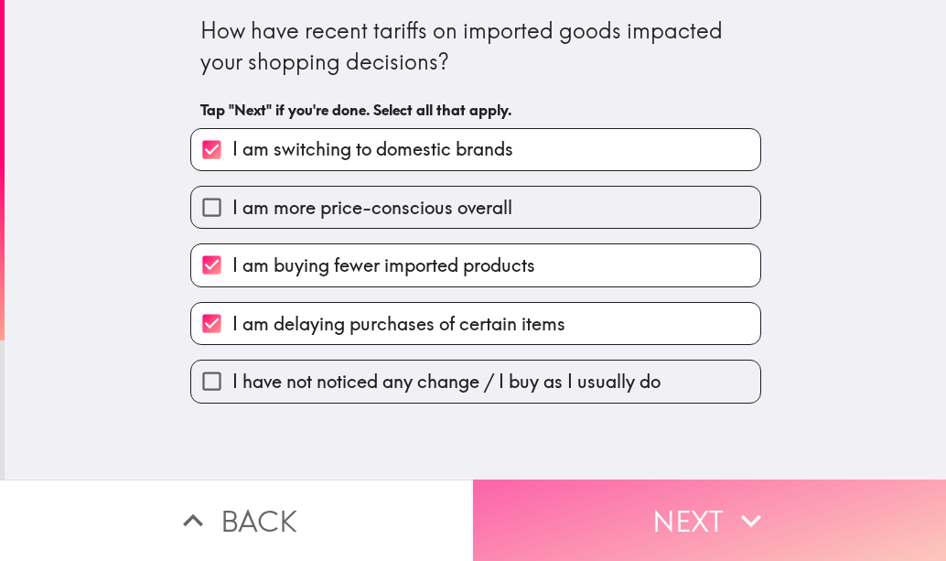
click at [690, 539] on button "Next" at bounding box center [709, 520] width 473 height 81
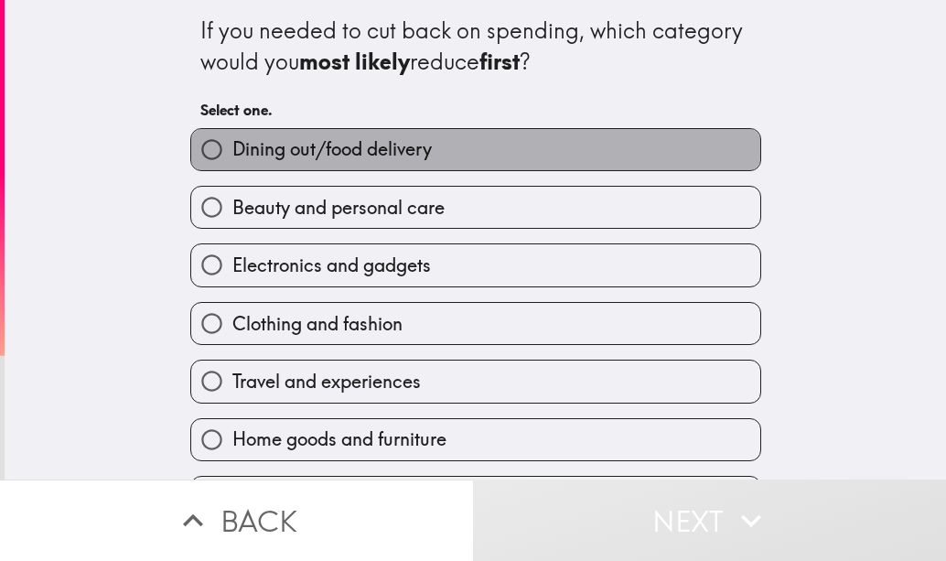
click at [510, 144] on label "Dining out/food delivery" at bounding box center [475, 149] width 569 height 41
click at [232, 144] on input "Dining out/food delivery" at bounding box center [211, 149] width 41 height 41
radio input "true"
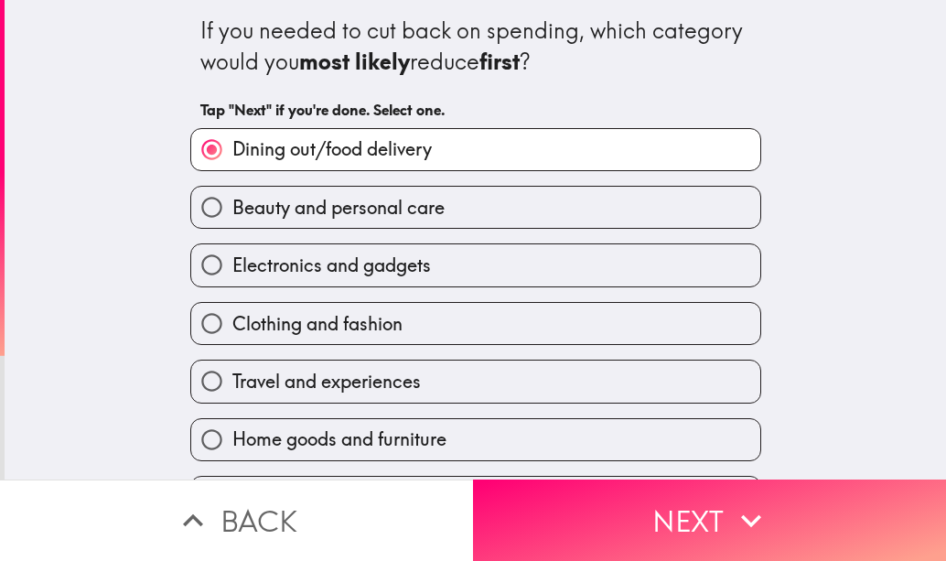
click at [494, 154] on label "Dining out/food delivery" at bounding box center [475, 149] width 569 height 41
click at [232, 154] on input "Dining out/food delivery" at bounding box center [211, 149] width 41 height 41
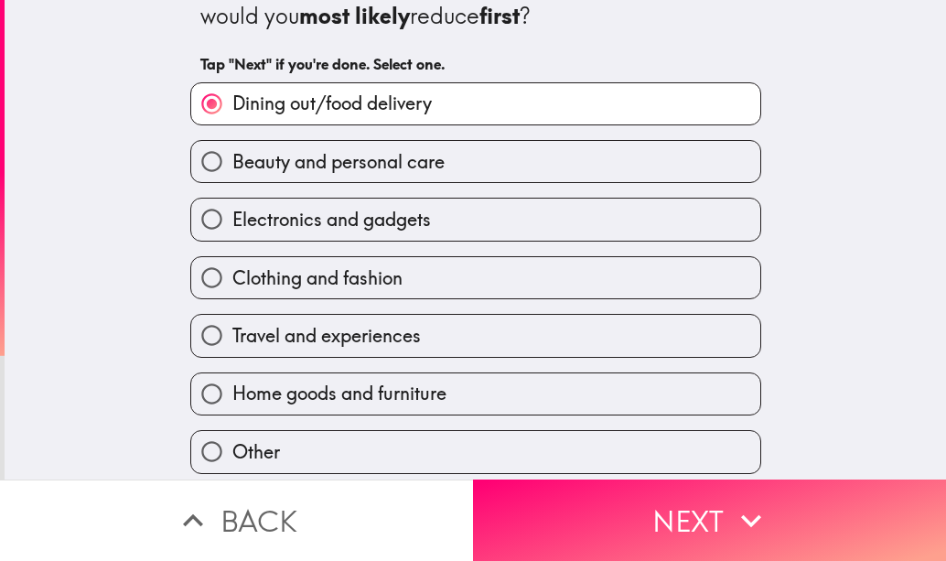
scroll to position [112, 0]
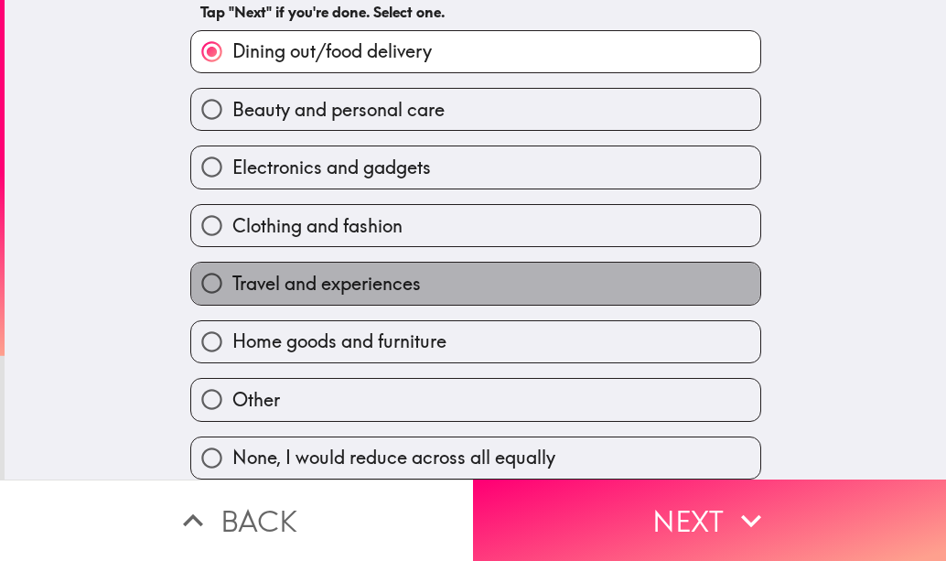
click at [410, 271] on span "Travel and experiences" at bounding box center [326, 284] width 189 height 26
click at [232, 263] on input "Travel and experiences" at bounding box center [211, 283] width 41 height 41
radio input "true"
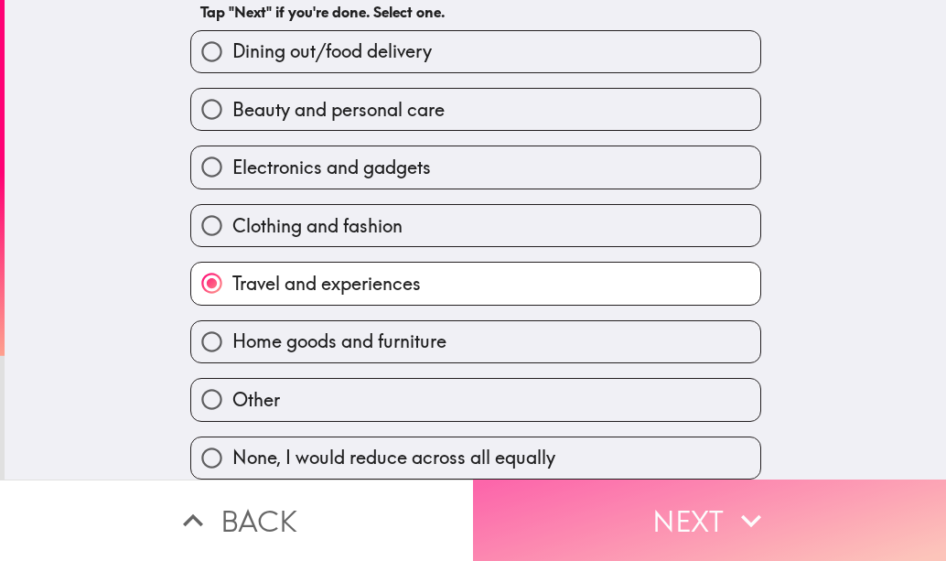
click at [659, 491] on button "Next" at bounding box center [709, 520] width 473 height 81
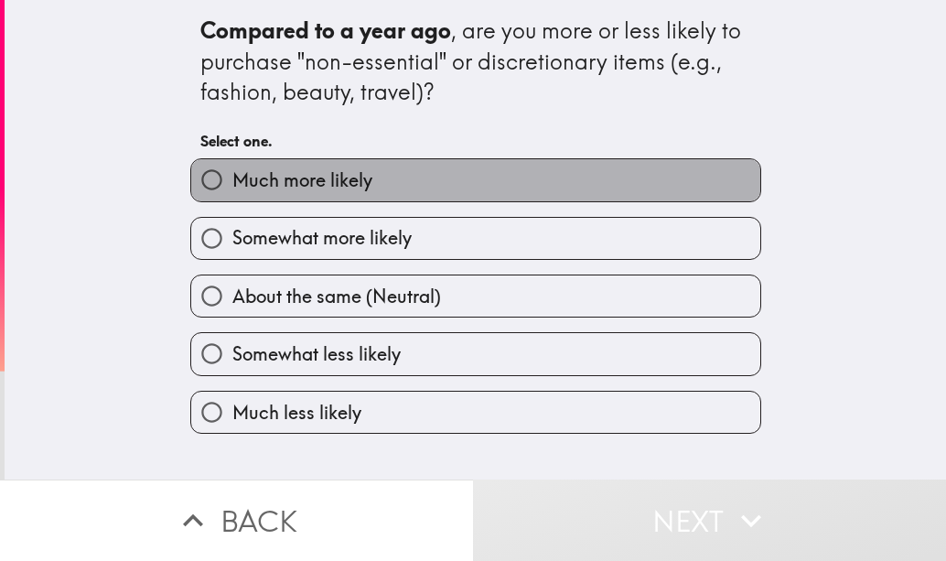
click at [565, 172] on label "Much more likely" at bounding box center [475, 179] width 569 height 41
click at [232, 172] on input "Much more likely" at bounding box center [211, 179] width 41 height 41
radio input "true"
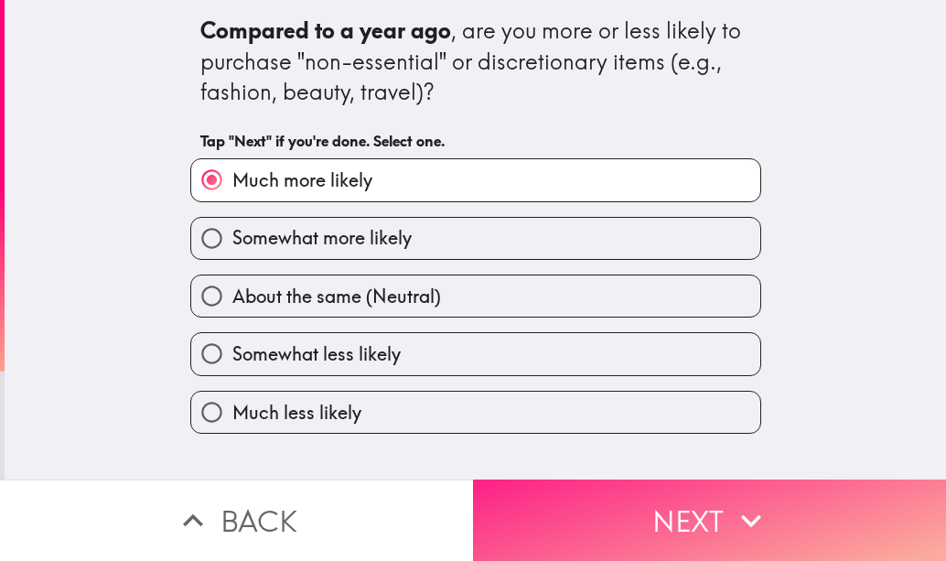
click at [590, 507] on button "Next" at bounding box center [709, 520] width 473 height 81
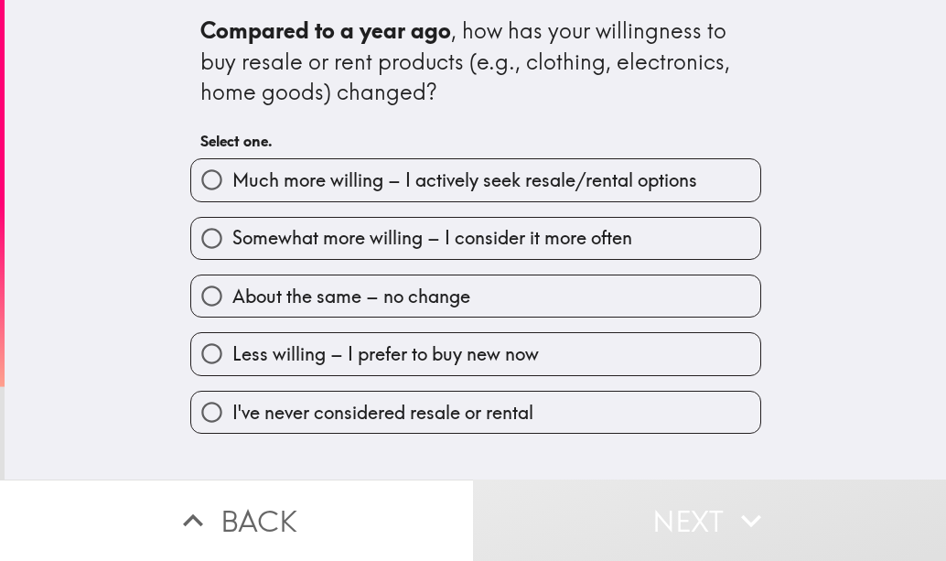
click at [529, 189] on span "Much more willing – I actively seek resale/rental options" at bounding box center [464, 180] width 465 height 26
click at [232, 189] on input "Much more willing – I actively seek resale/rental options" at bounding box center [211, 179] width 41 height 41
radio input "true"
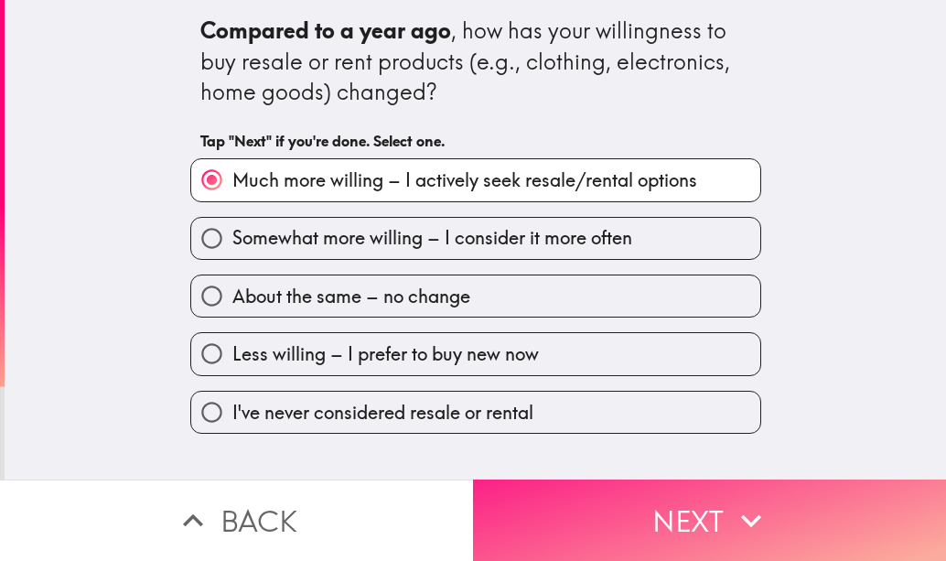
click at [620, 504] on button "Next" at bounding box center [709, 520] width 473 height 81
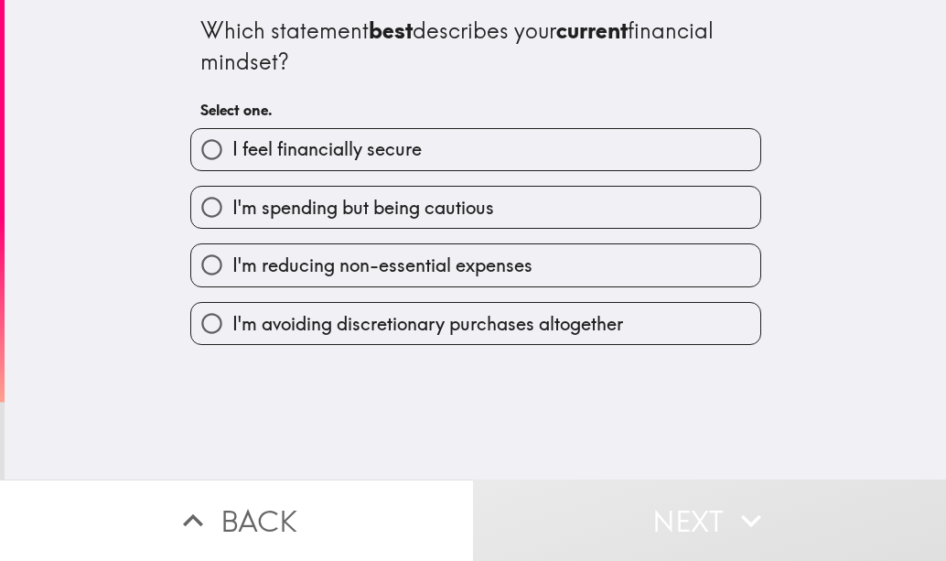
click at [588, 160] on label "I feel financially secure" at bounding box center [475, 149] width 569 height 41
click at [232, 160] on input "I feel financially secure" at bounding box center [211, 149] width 41 height 41
radio input "true"
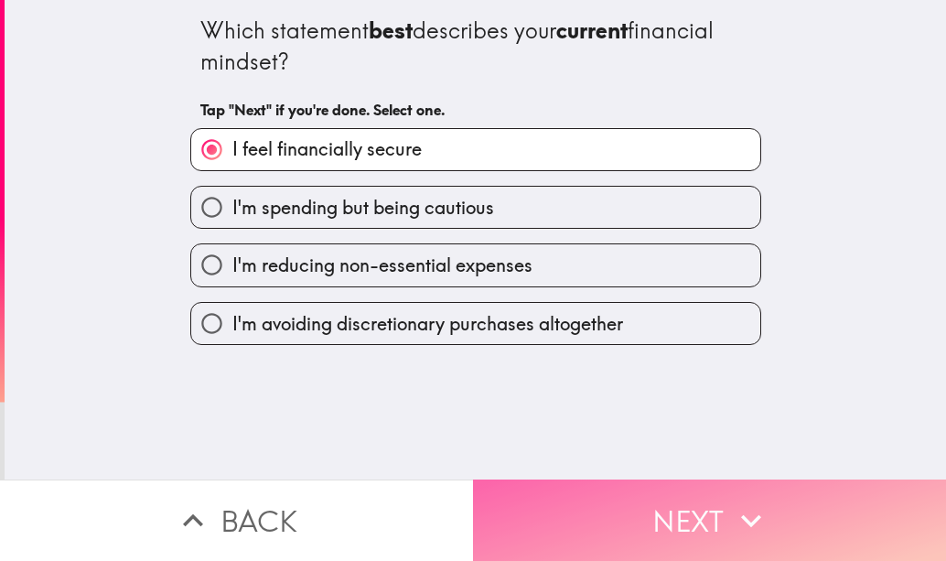
click at [579, 480] on button "Next" at bounding box center [709, 520] width 473 height 81
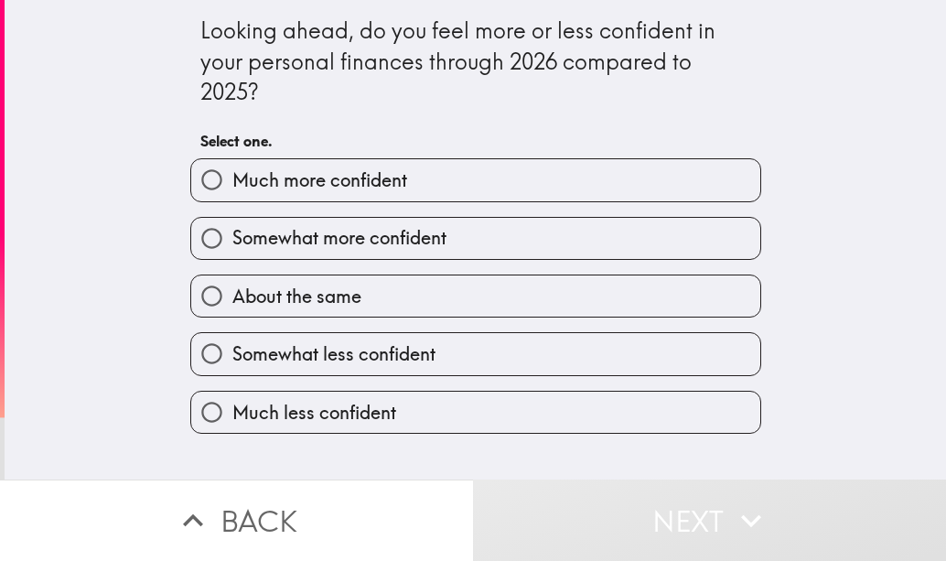
click at [450, 169] on label "Much more confident" at bounding box center [475, 179] width 569 height 41
click at [232, 169] on input "Much more confident" at bounding box center [211, 179] width 41 height 41
radio input "true"
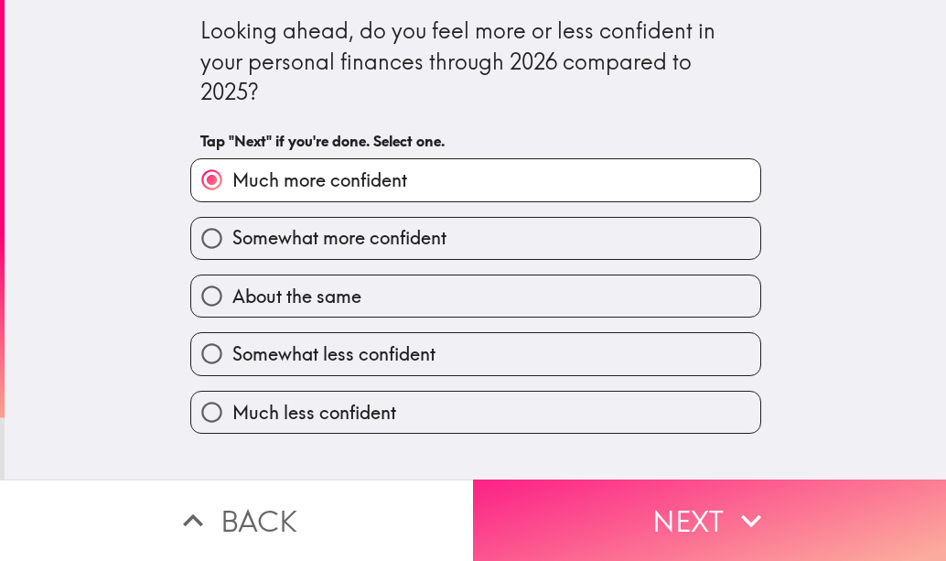
click at [588, 513] on button "Next" at bounding box center [709, 520] width 473 height 81
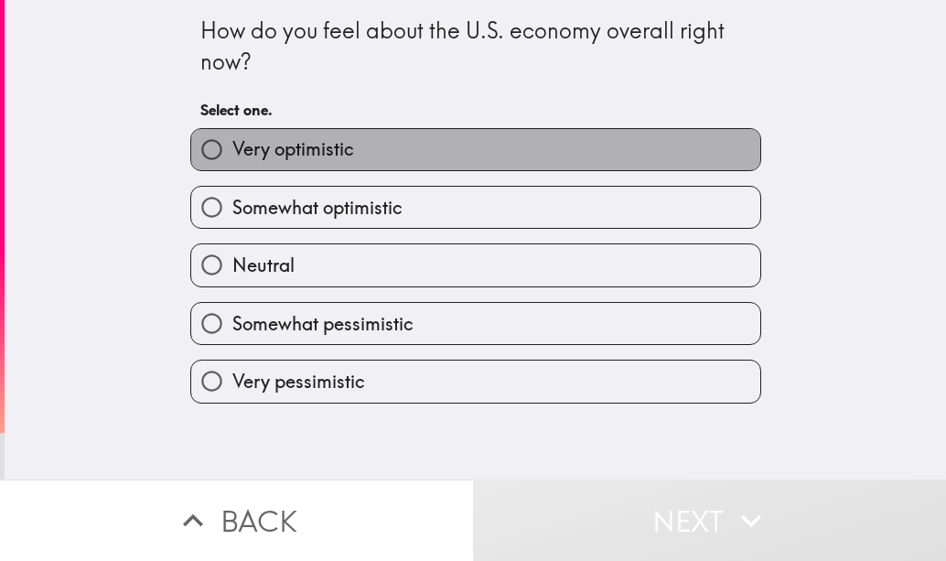
click at [442, 143] on label "Very optimistic" at bounding box center [475, 149] width 569 height 41
click at [232, 143] on input "Very optimistic" at bounding box center [211, 149] width 41 height 41
radio input "true"
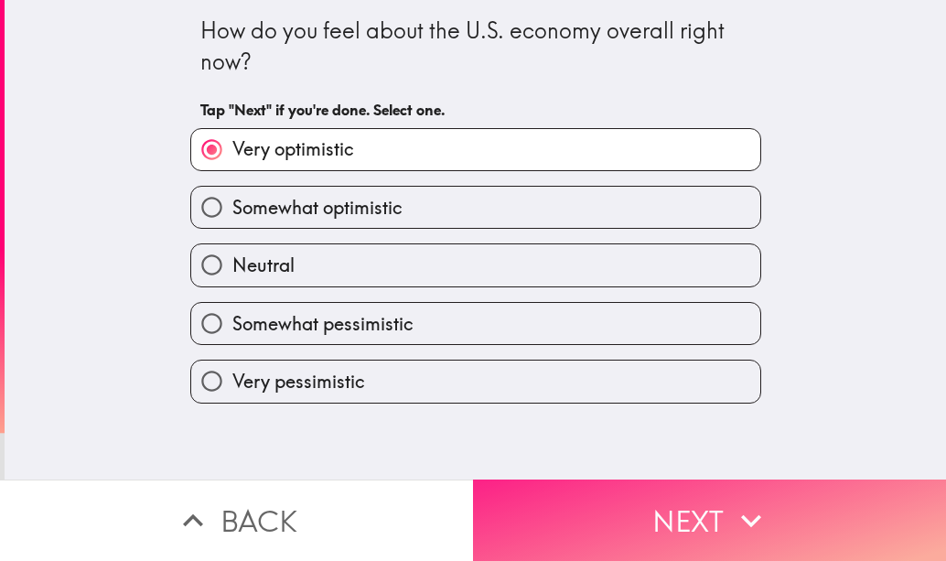
click at [591, 499] on button "Next" at bounding box center [709, 520] width 473 height 81
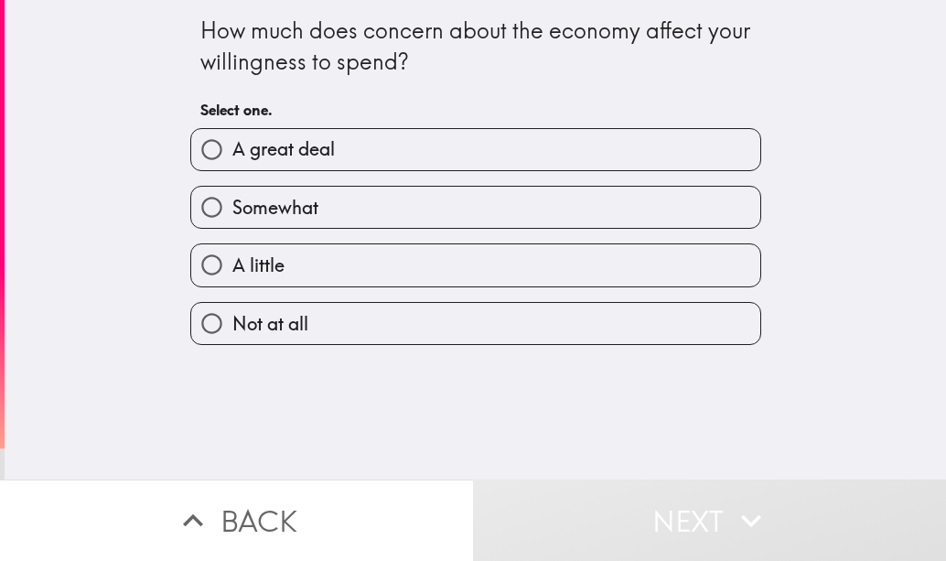
click at [415, 128] on div "A great deal" at bounding box center [475, 149] width 571 height 43
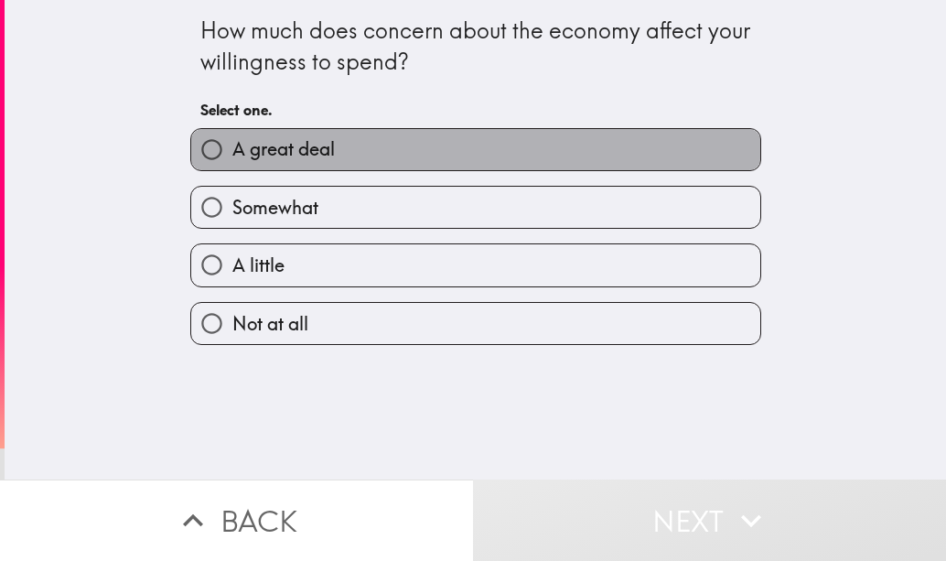
click at [390, 139] on label "A great deal" at bounding box center [475, 149] width 569 height 41
click at [232, 139] on input "A great deal" at bounding box center [211, 149] width 41 height 41
radio input "true"
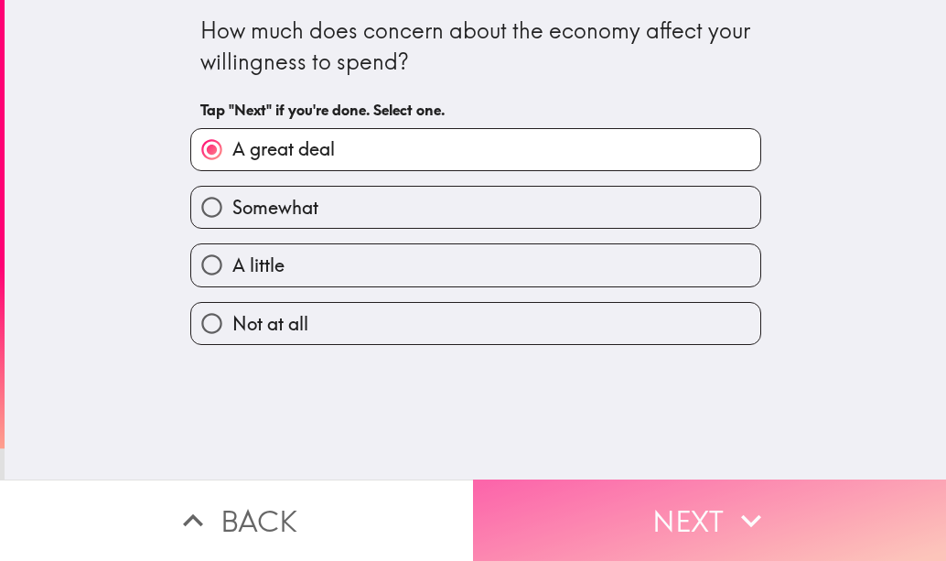
click at [536, 495] on button "Next" at bounding box center [709, 520] width 473 height 81
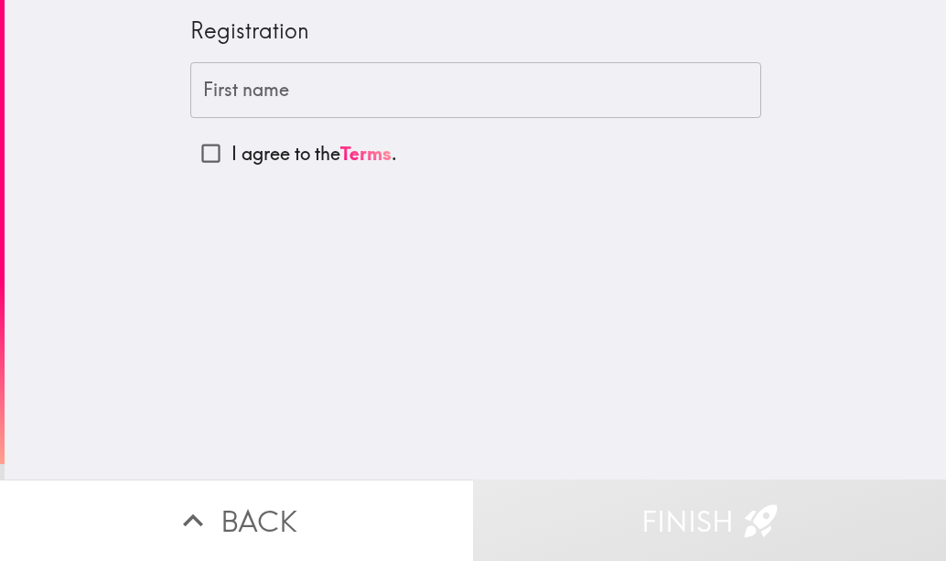
click at [283, 86] on input "First name" at bounding box center [475, 90] width 571 height 57
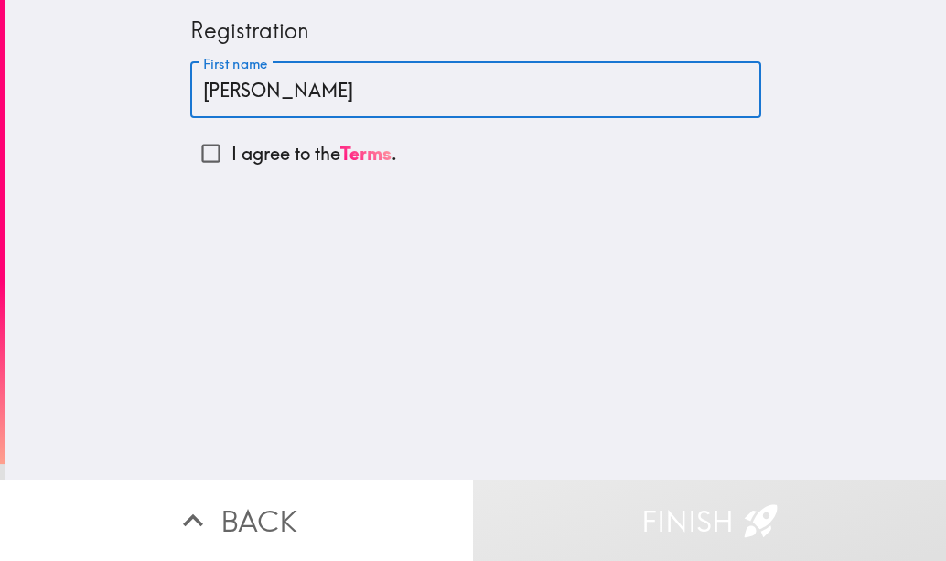
type input "[PERSON_NAME]"
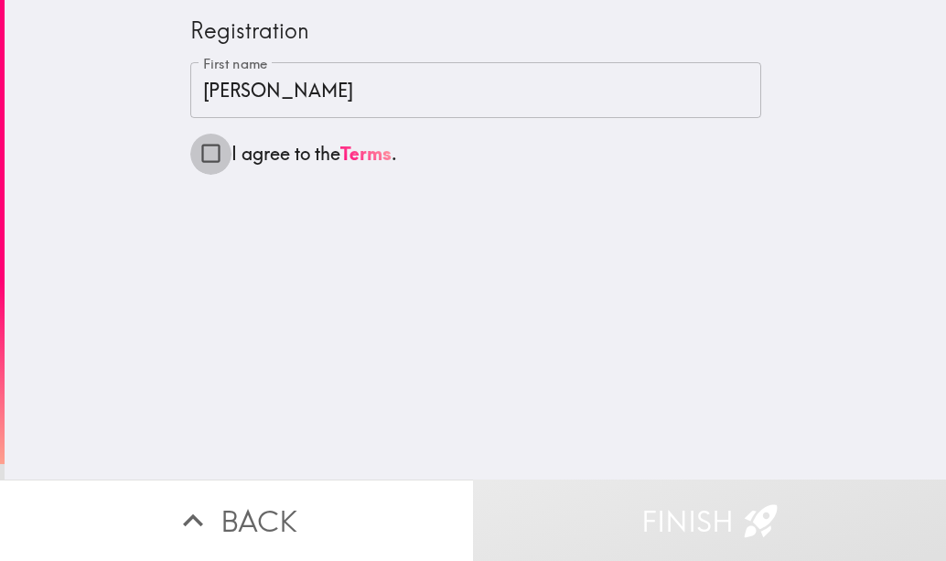
click at [194, 156] on input "I agree to the Terms ." at bounding box center [210, 153] width 41 height 41
checkbox input "true"
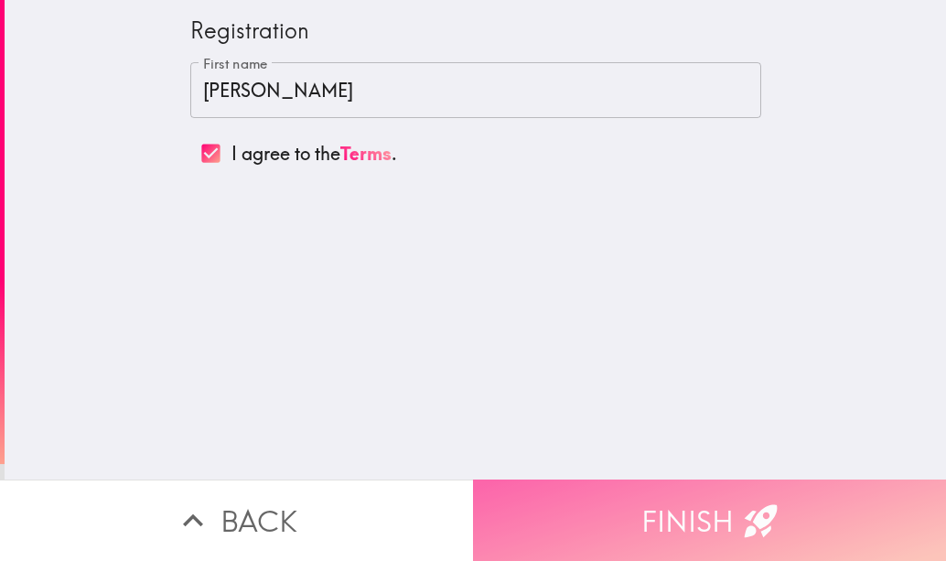
click at [706, 512] on button "Finish" at bounding box center [709, 520] width 473 height 81
